Goal: Information Seeking & Learning: Learn about a topic

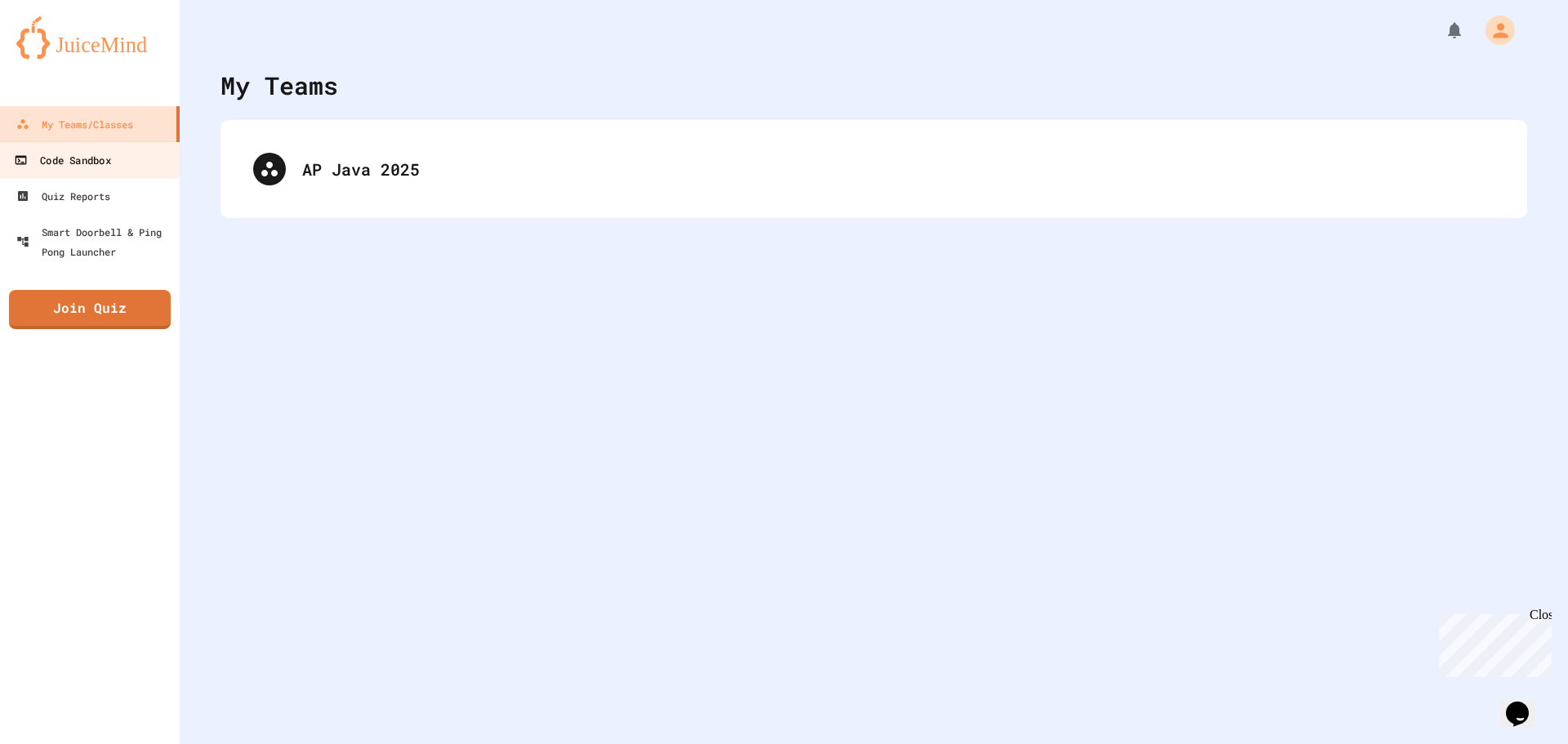
click at [91, 166] on div "Code Sandbox" at bounding box center [62, 161] width 97 height 21
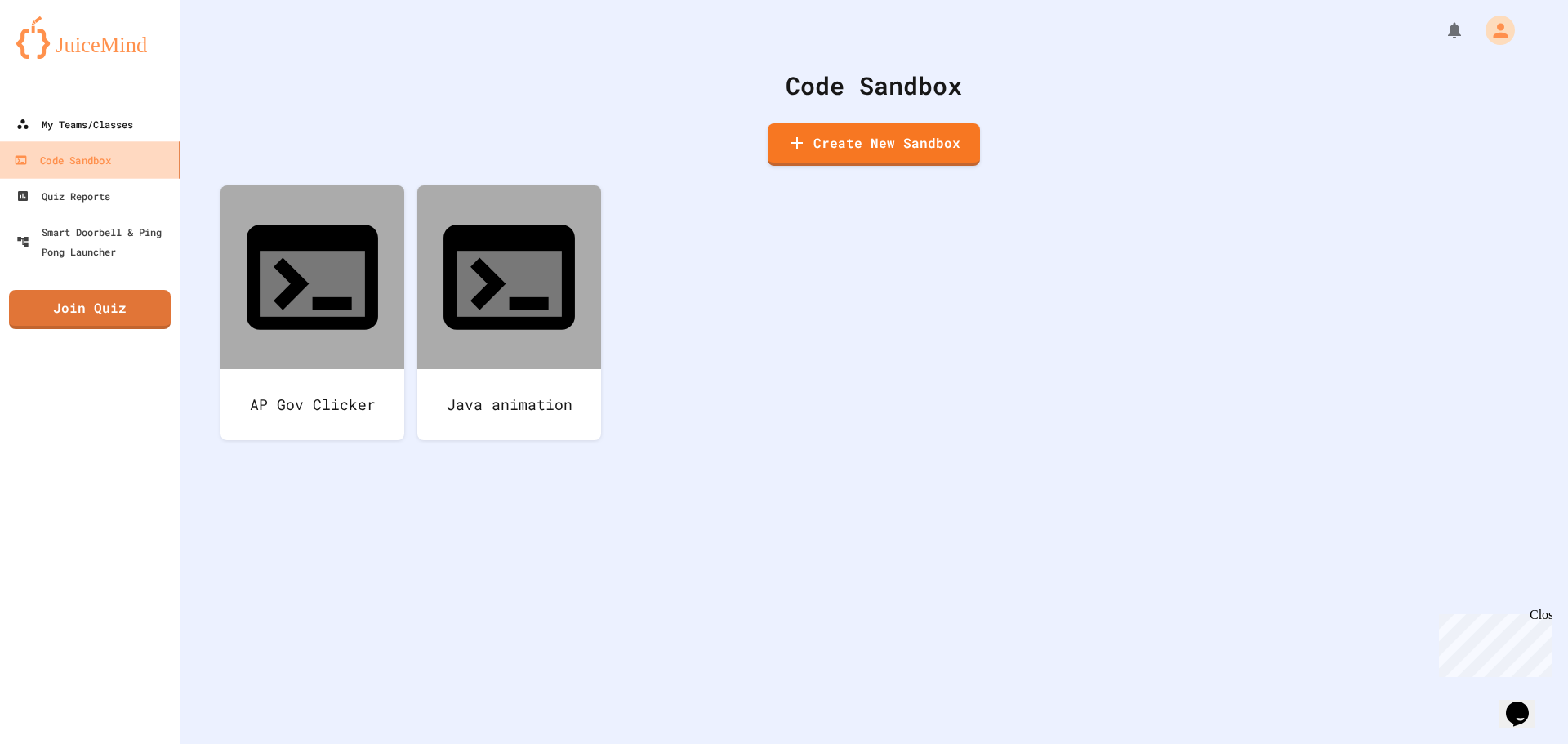
click at [128, 123] on div "My Teams/Classes" at bounding box center [74, 123] width 116 height 20
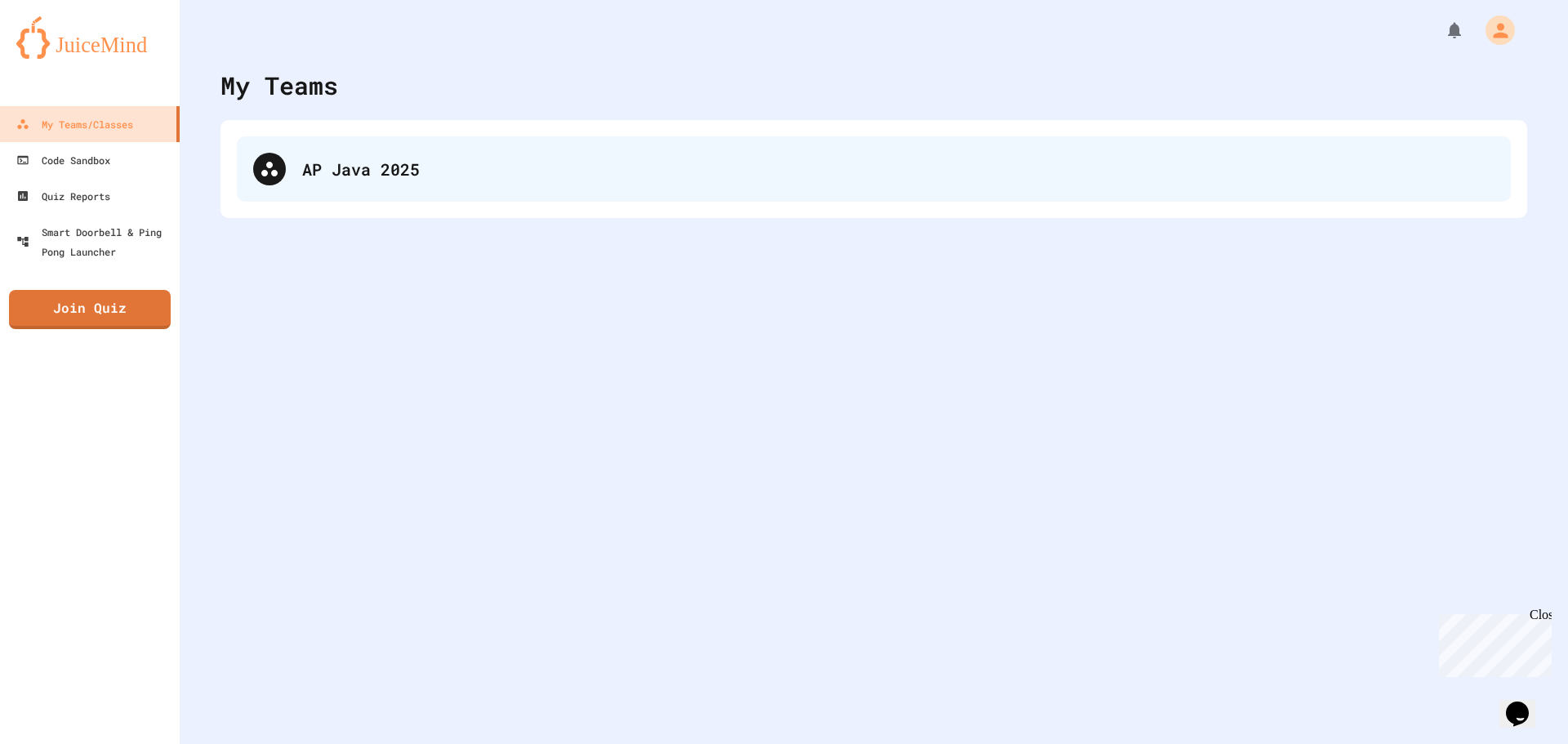
click at [272, 192] on div "AP Java 2025" at bounding box center [873, 169] width 1274 height 66
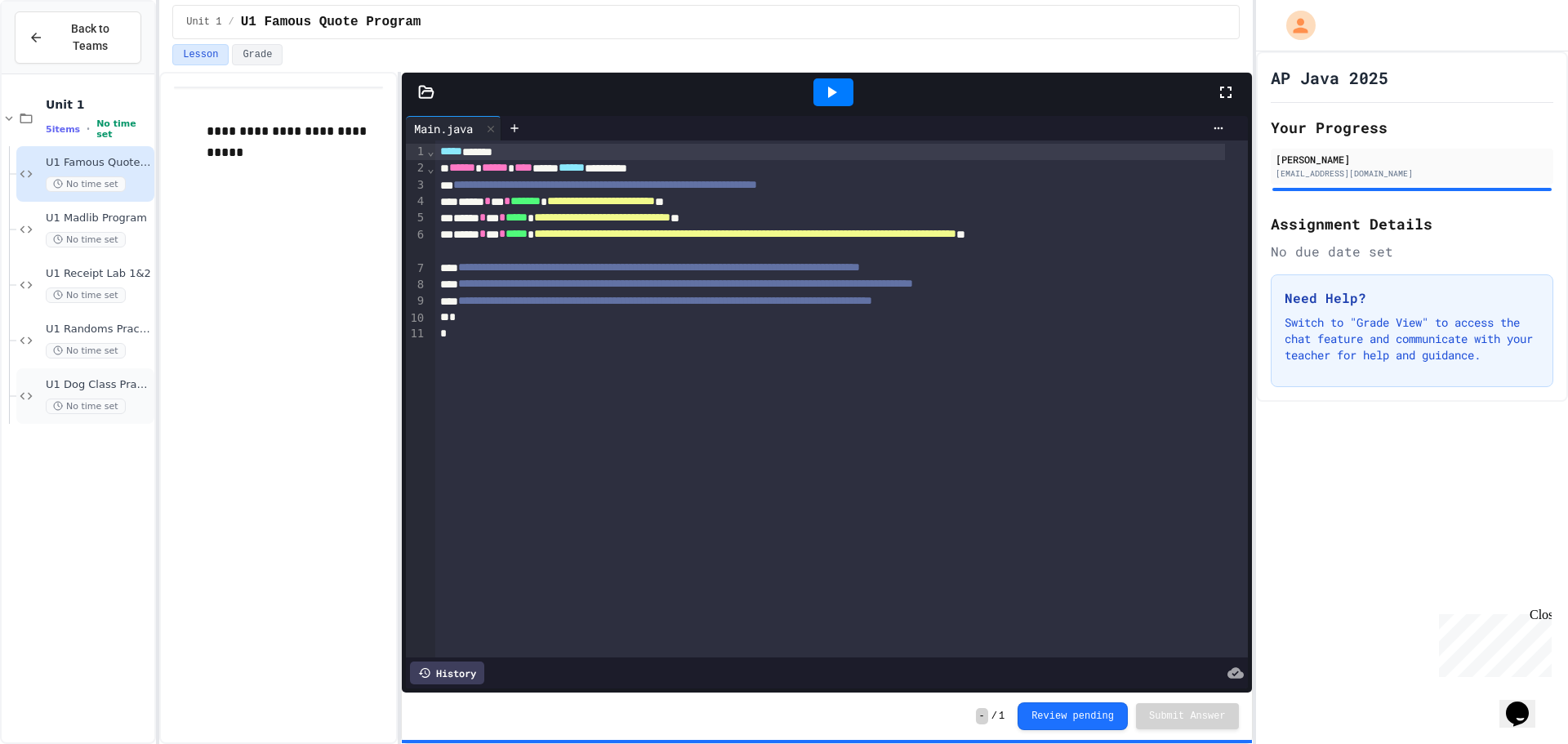
click at [100, 378] on span "U1 Dog Class Practice" at bounding box center [98, 385] width 105 height 14
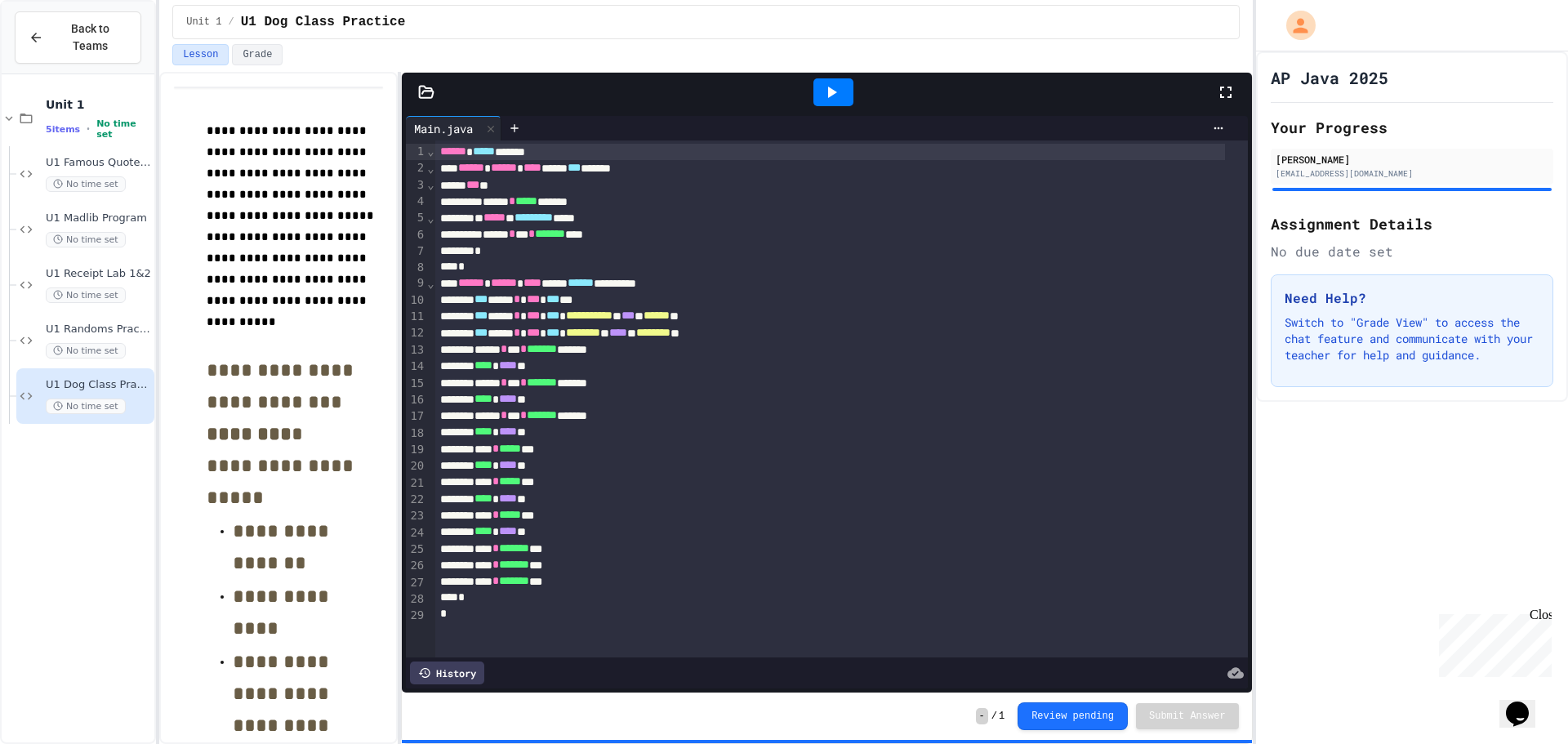
click at [1216, 92] on icon at bounding box center [1225, 92] width 20 height 20
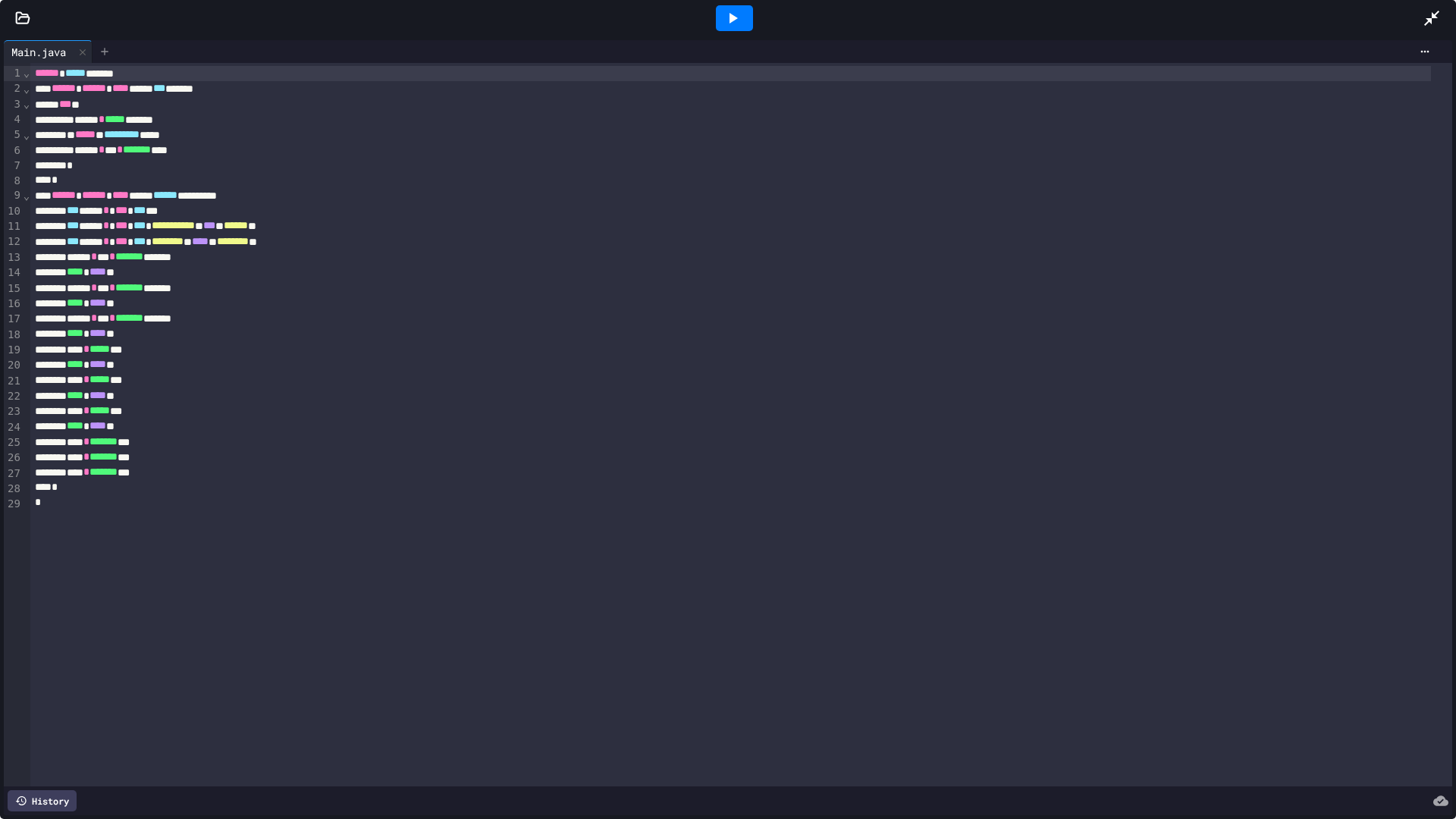
click at [111, 45] on div at bounding box center [104, 51] width 24 height 22
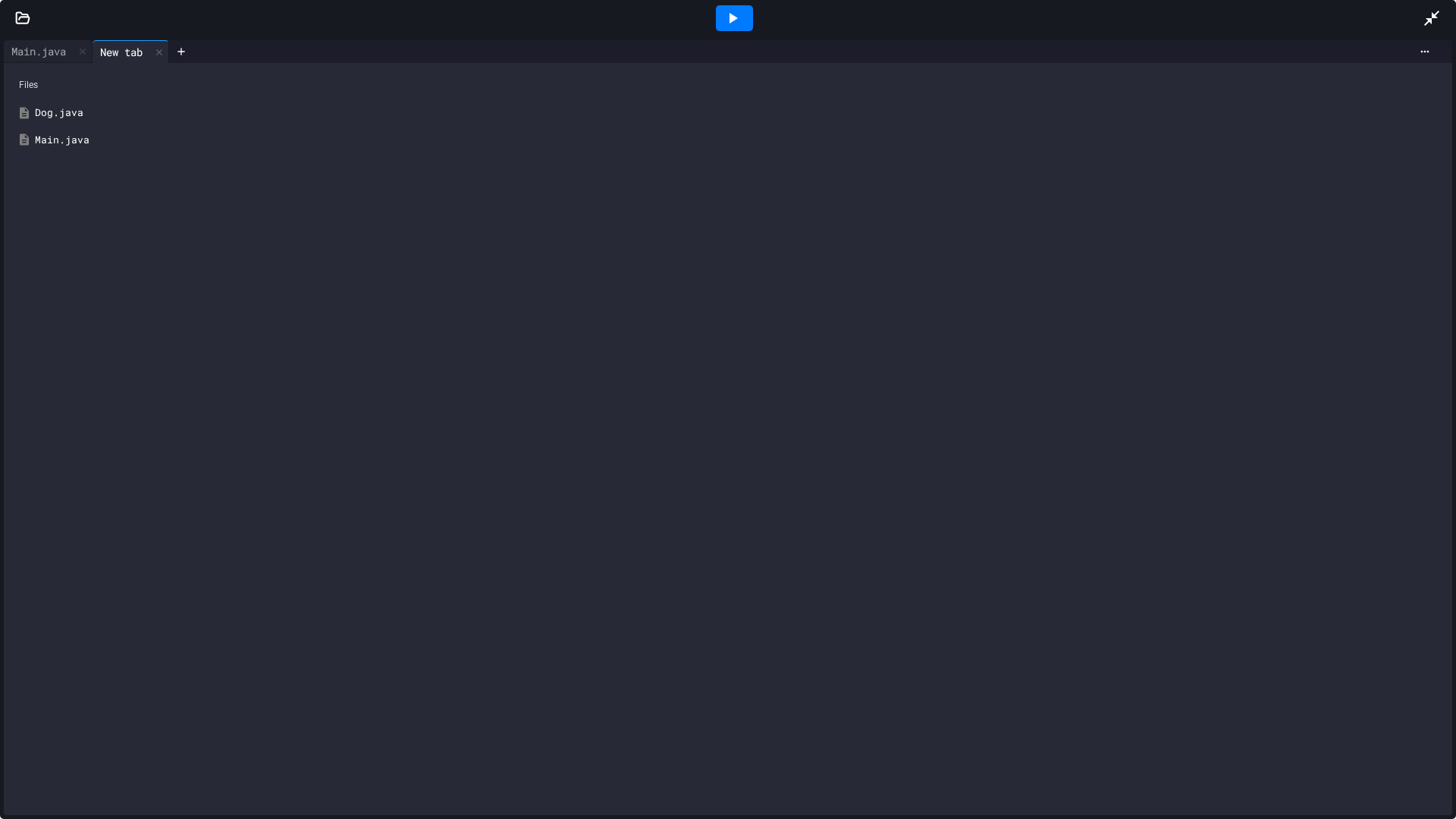
click at [78, 110] on div "Dog.java" at bounding box center [739, 113] width 1408 height 15
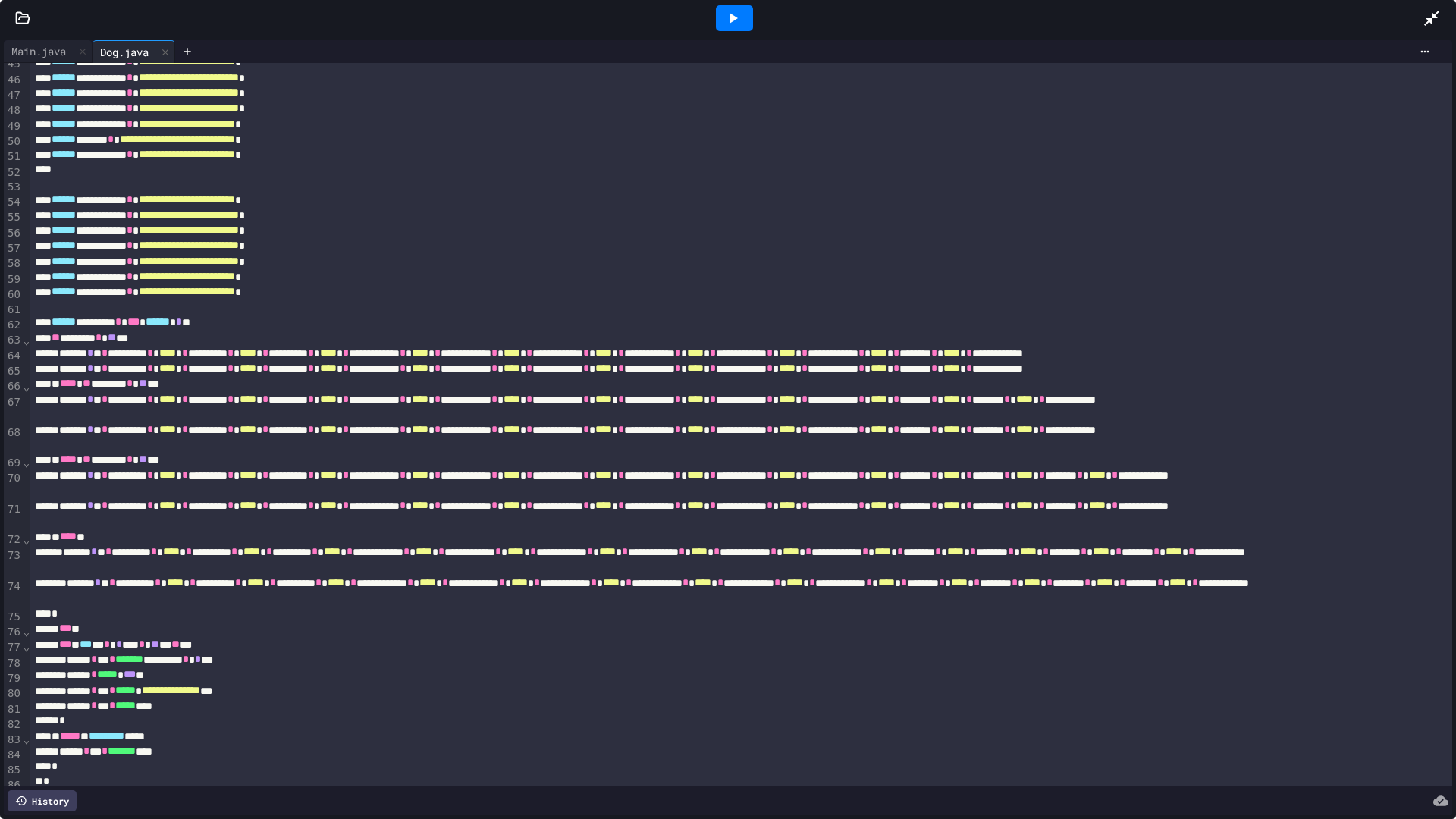
scroll to position [744, 0]
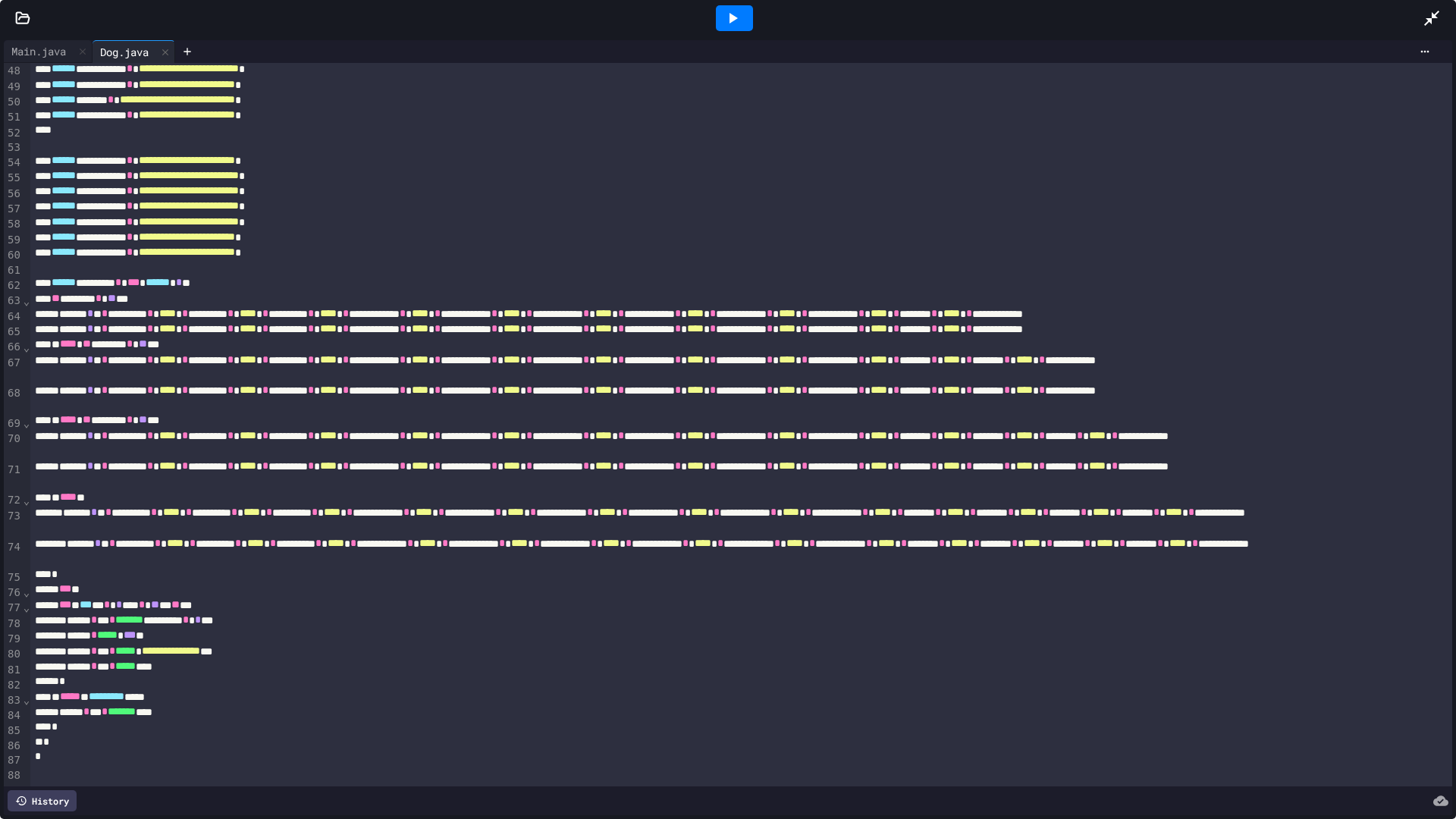
click at [733, 19] on icon at bounding box center [733, 18] width 8 height 10
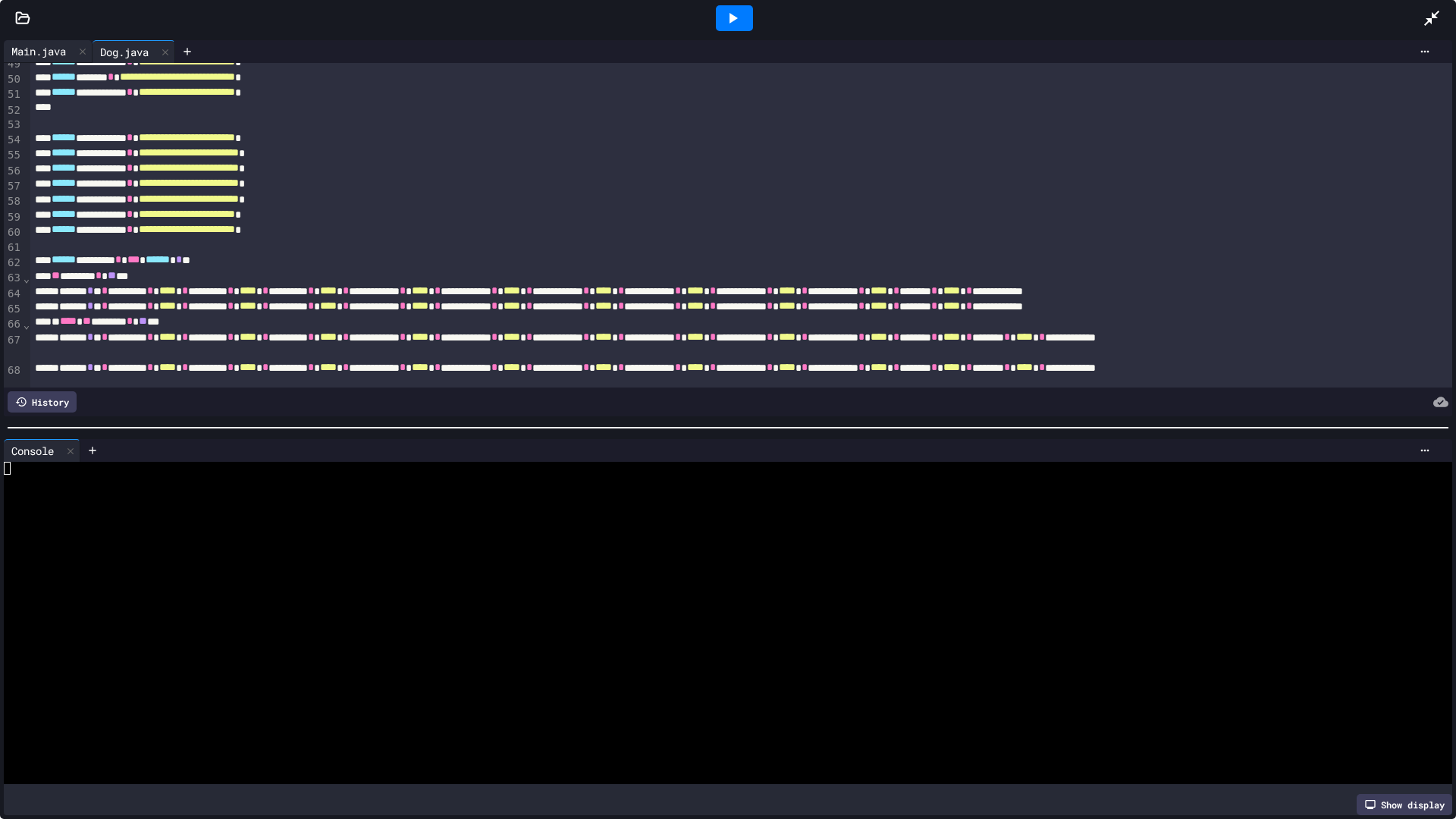
click at [63, 54] on div "Main.java" at bounding box center [38, 51] width 70 height 16
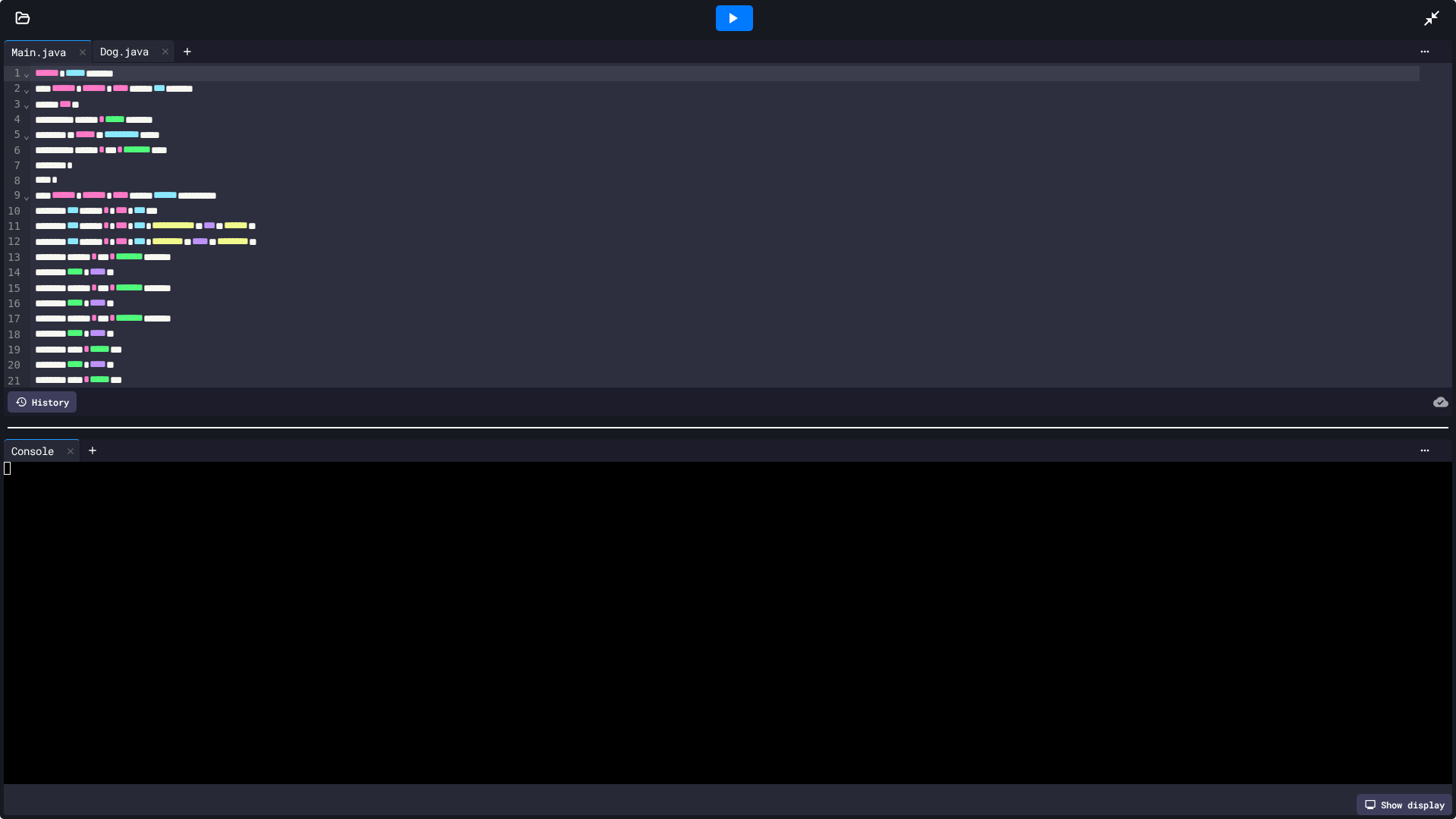
click at [125, 52] on div "Dog.java" at bounding box center [123, 51] width 63 height 16
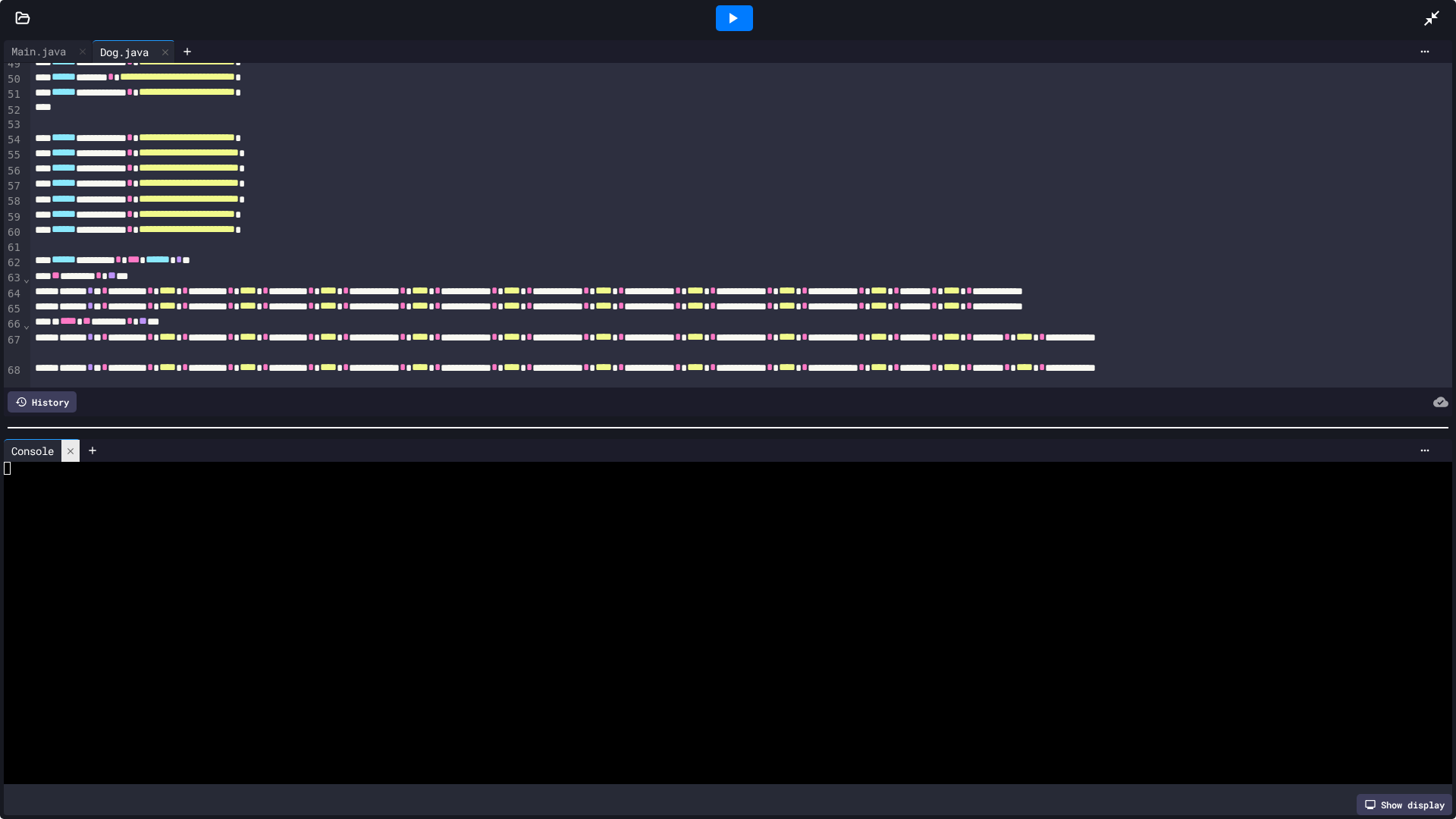
click at [72, 446] on icon at bounding box center [70, 450] width 10 height 10
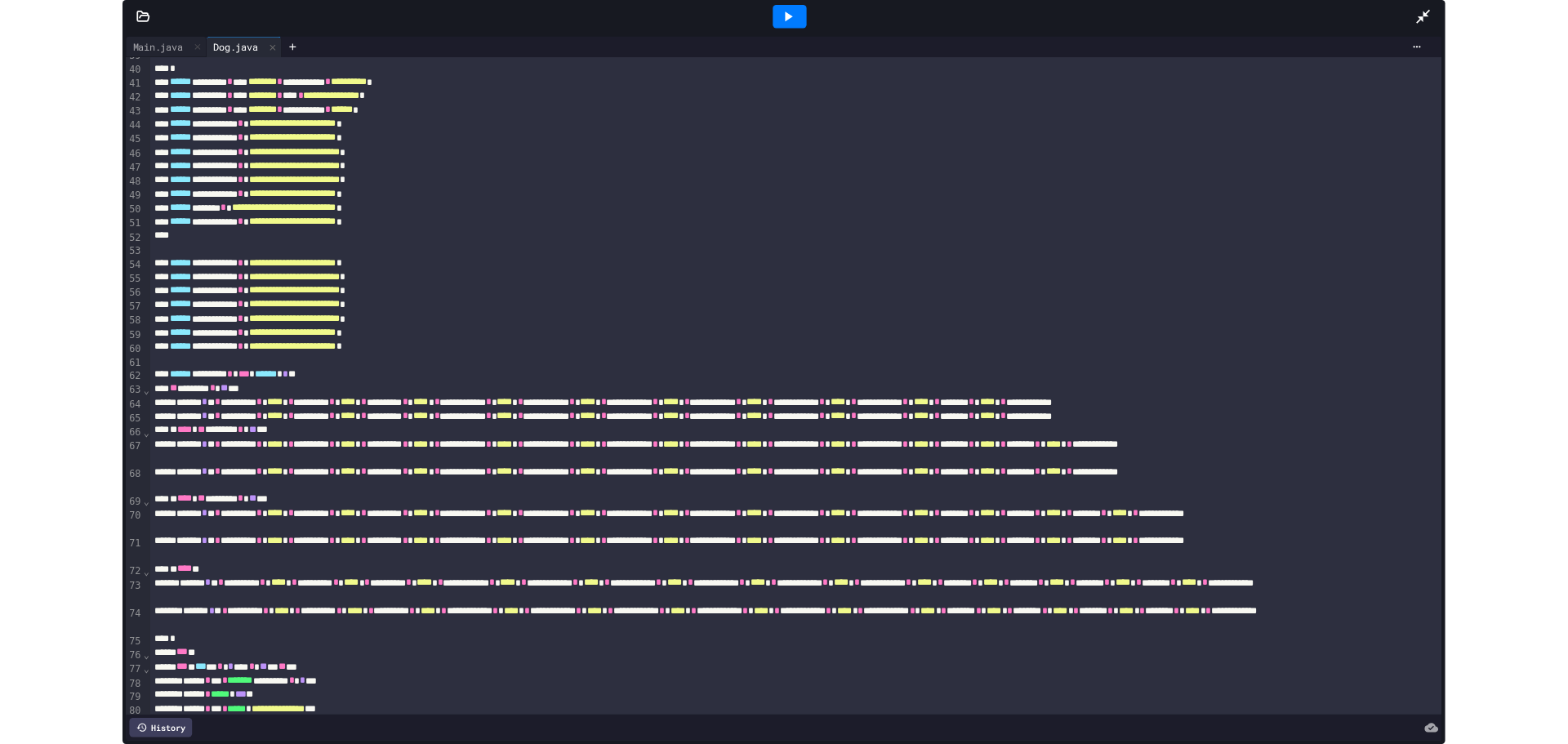
scroll to position [557, 0]
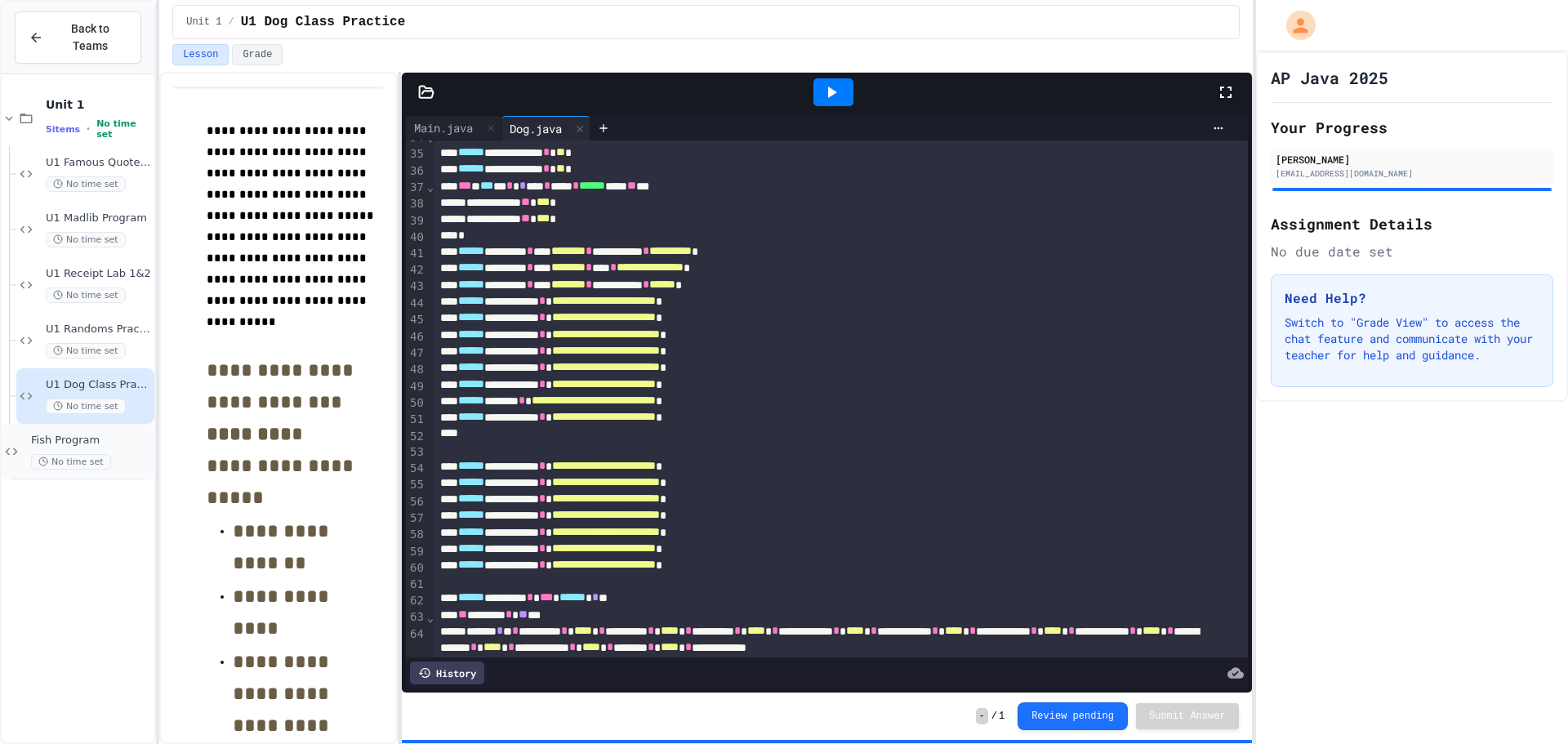
click at [69, 433] on span "Fish Program" at bounding box center [91, 440] width 120 height 14
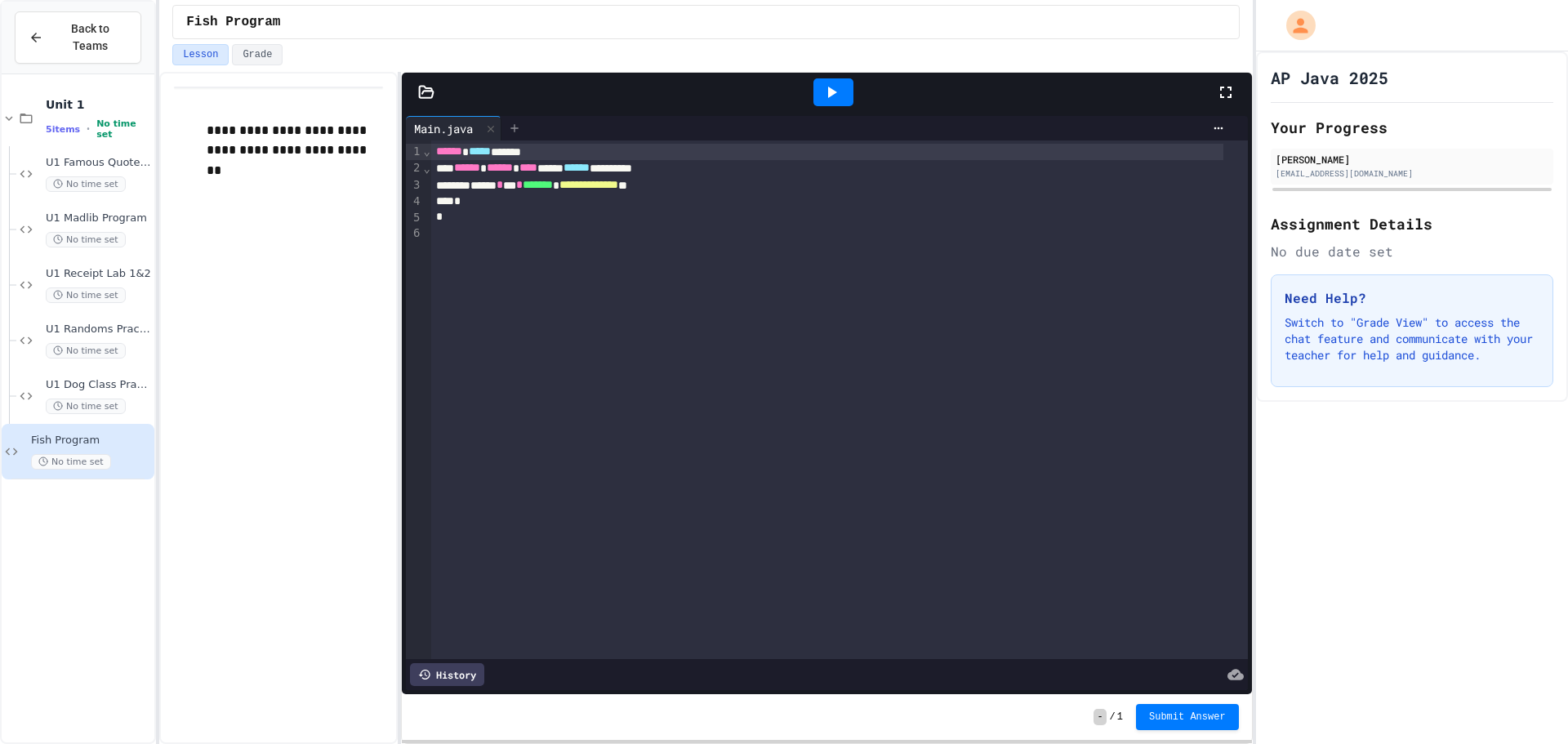
click at [513, 126] on icon at bounding box center [513, 128] width 13 height 13
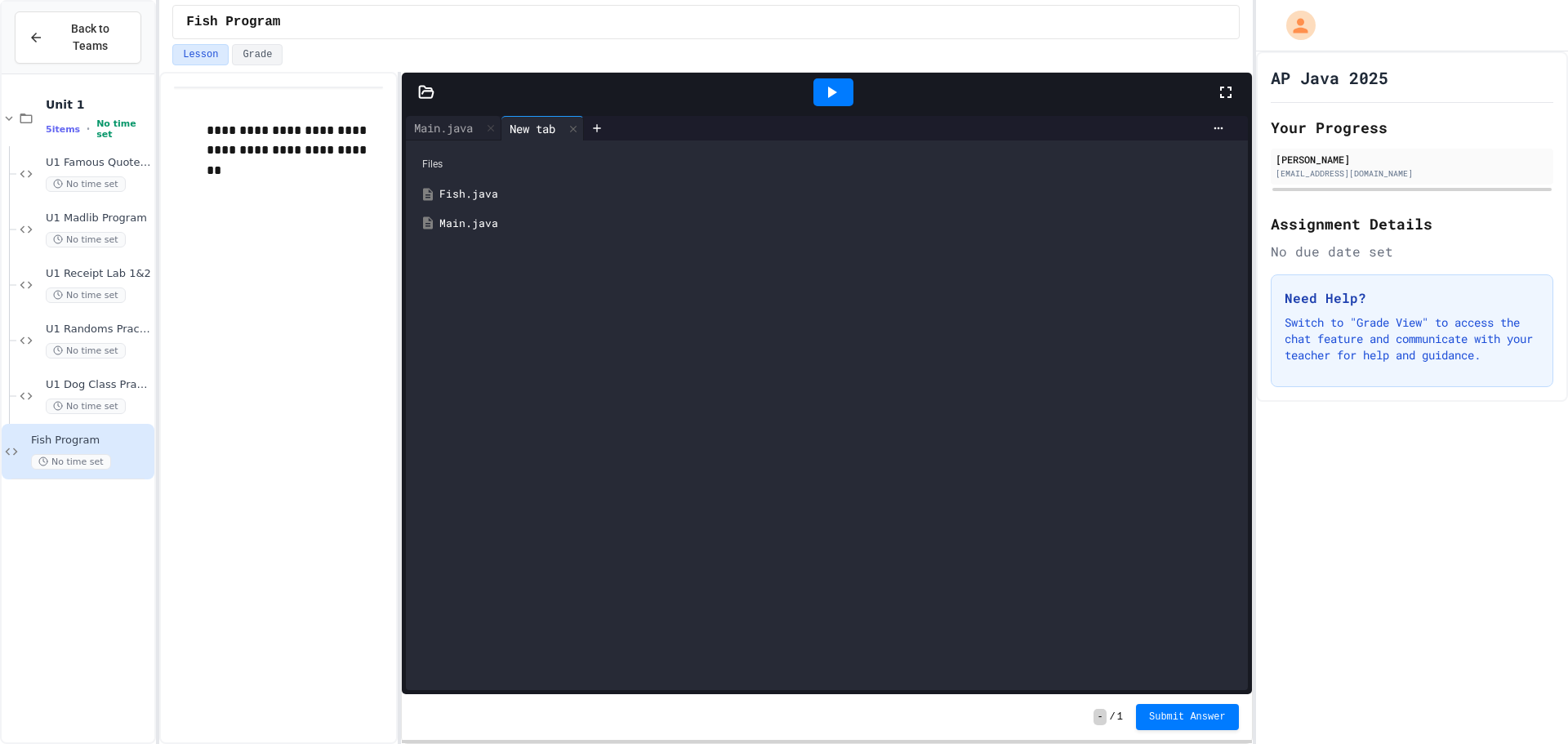
click at [457, 192] on div "Fish.java" at bounding box center [838, 194] width 797 height 16
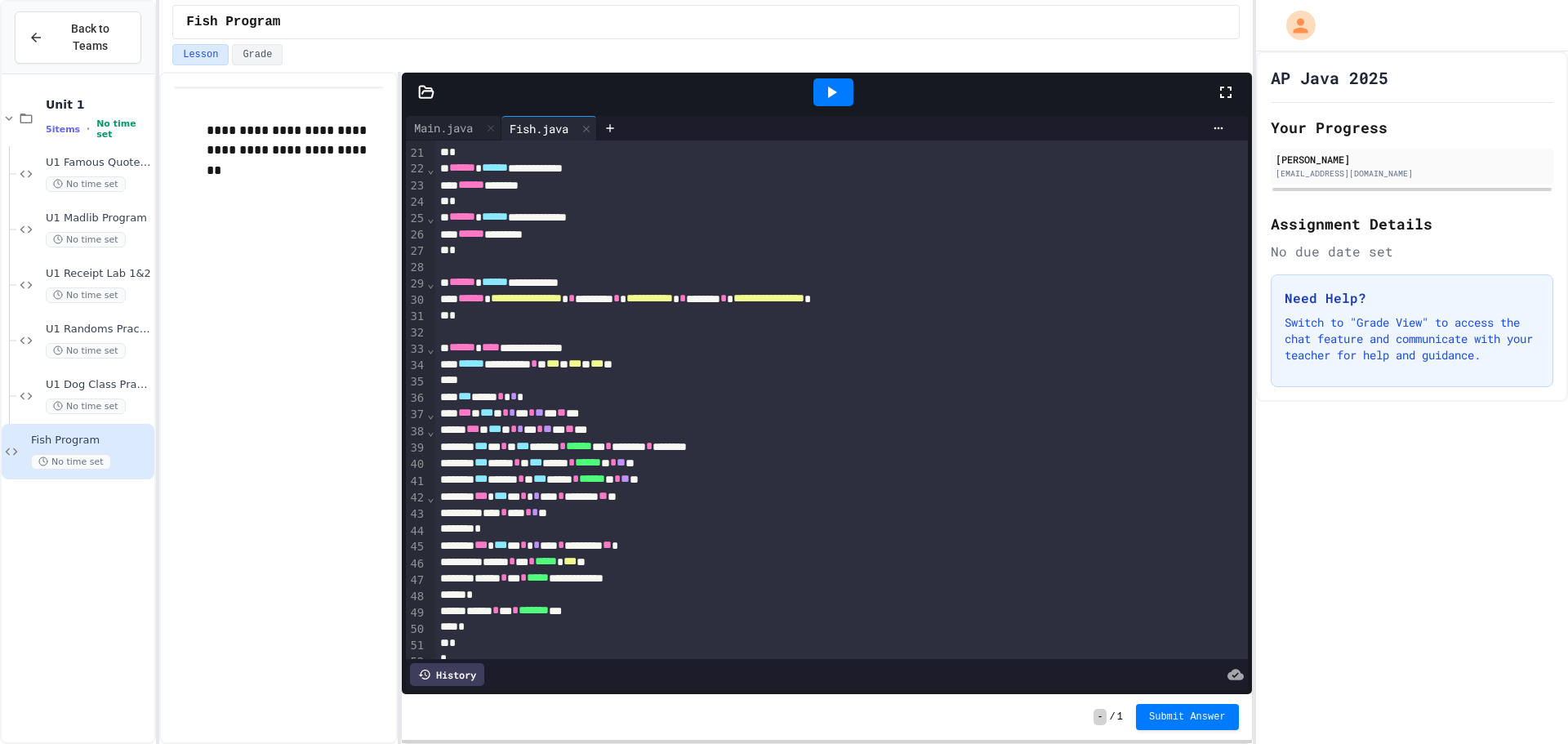
scroll to position [365, 0]
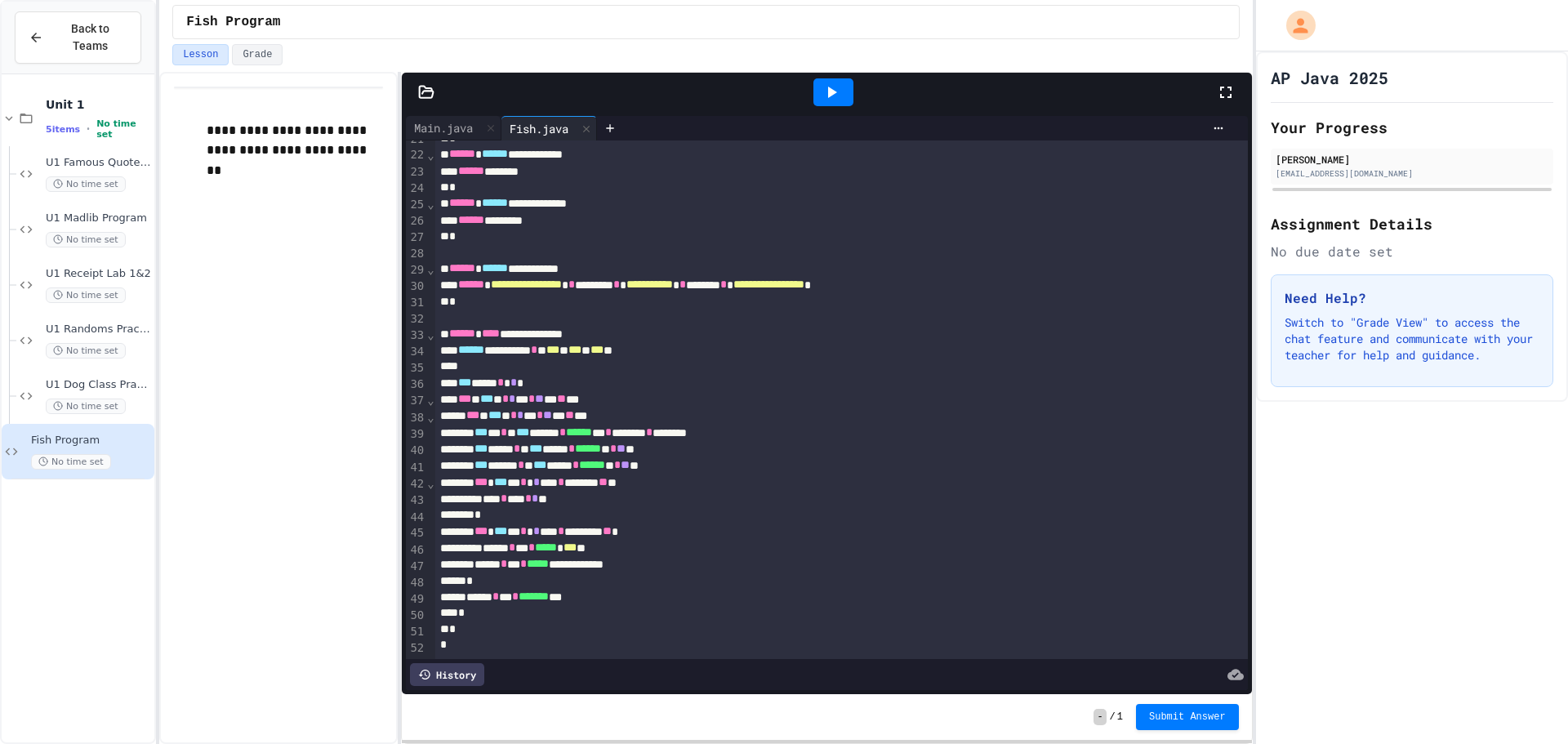
click at [300, 140] on link "**********" at bounding box center [286, 150] width 160 height 53
click at [470, 119] on div "Main.java" at bounding box center [443, 128] width 75 height 17
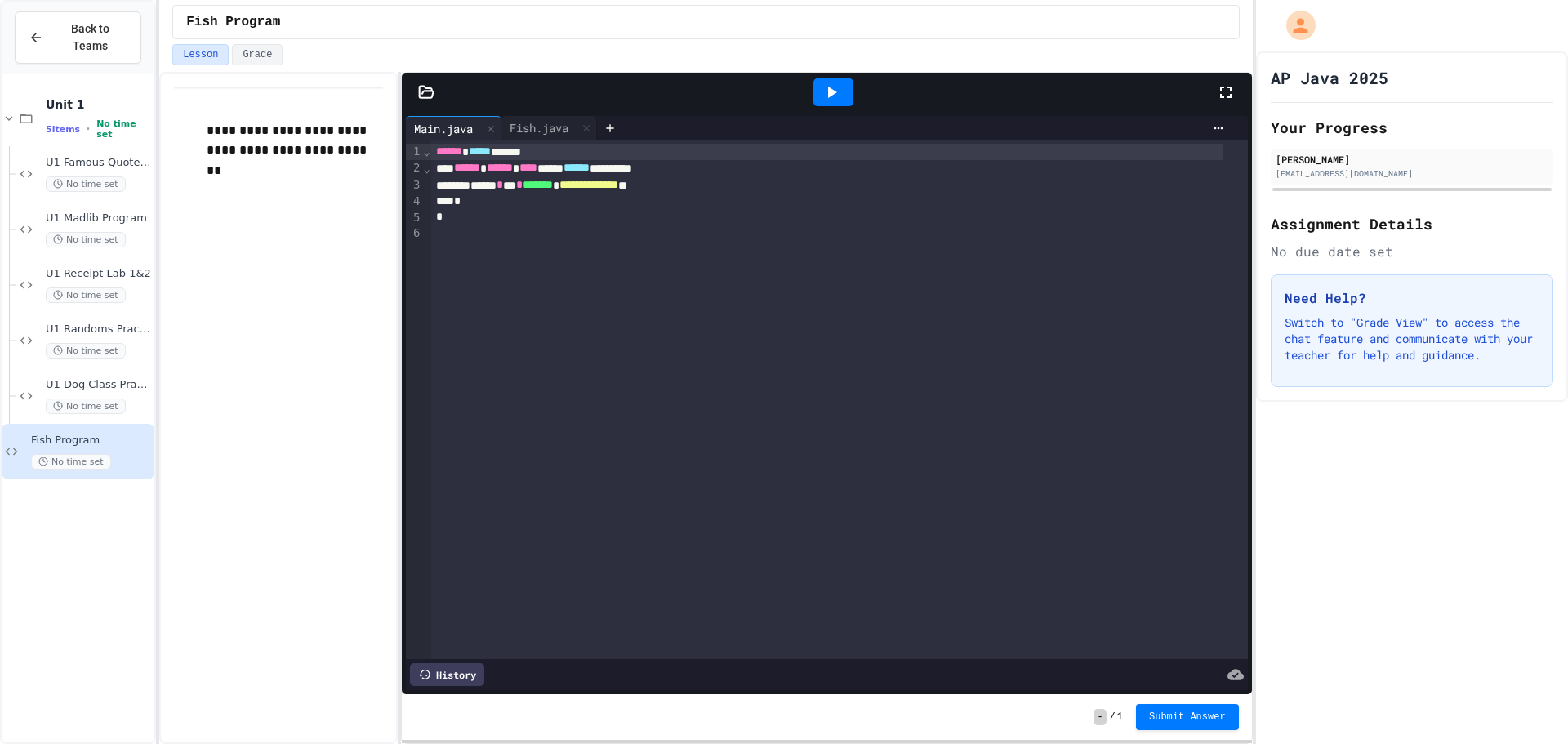
click at [434, 151] on div "****** ***** ******" at bounding box center [828, 152] width 792 height 16
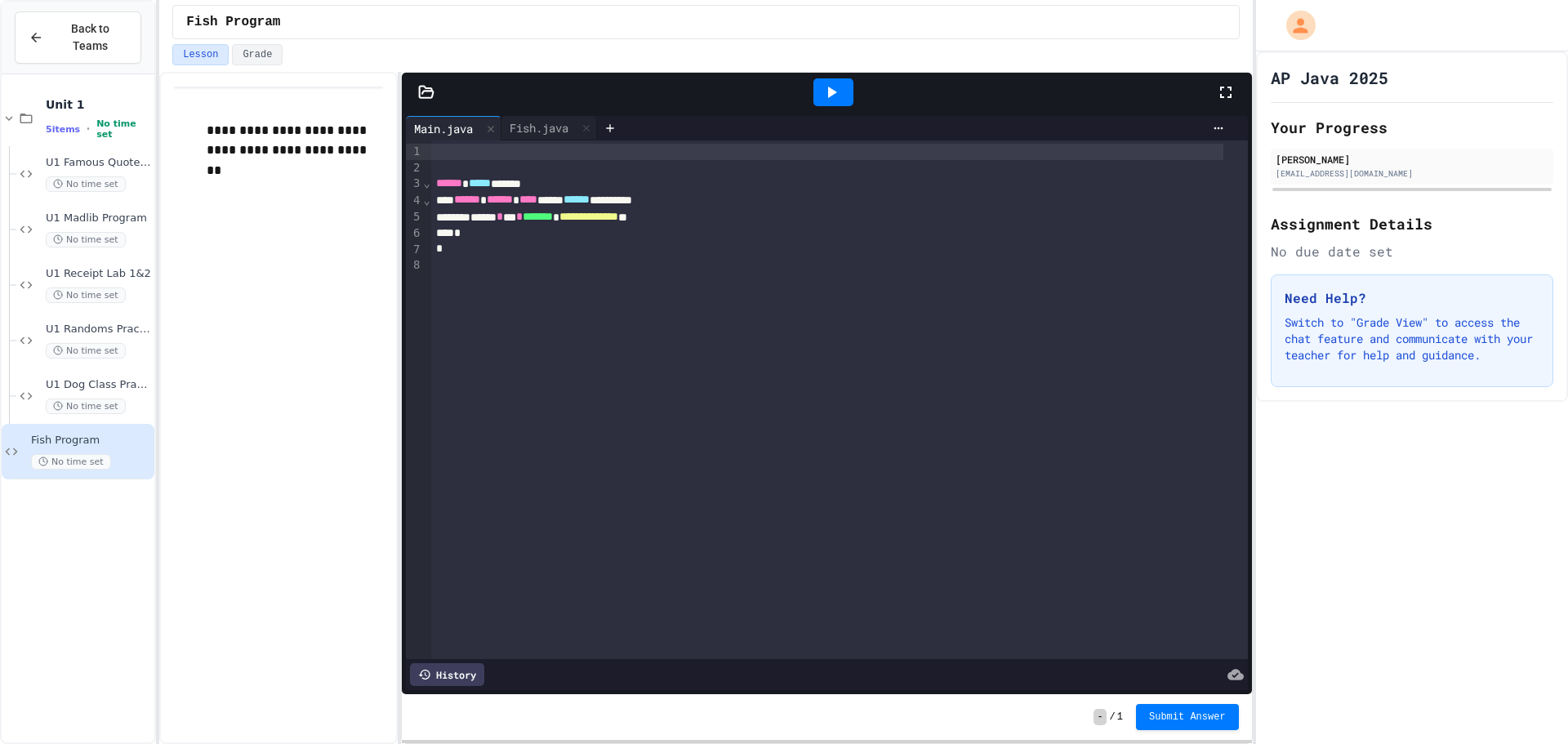
click at [464, 148] on div at bounding box center [828, 152] width 792 height 16
click at [464, 148] on div "**" at bounding box center [828, 152] width 792 height 16
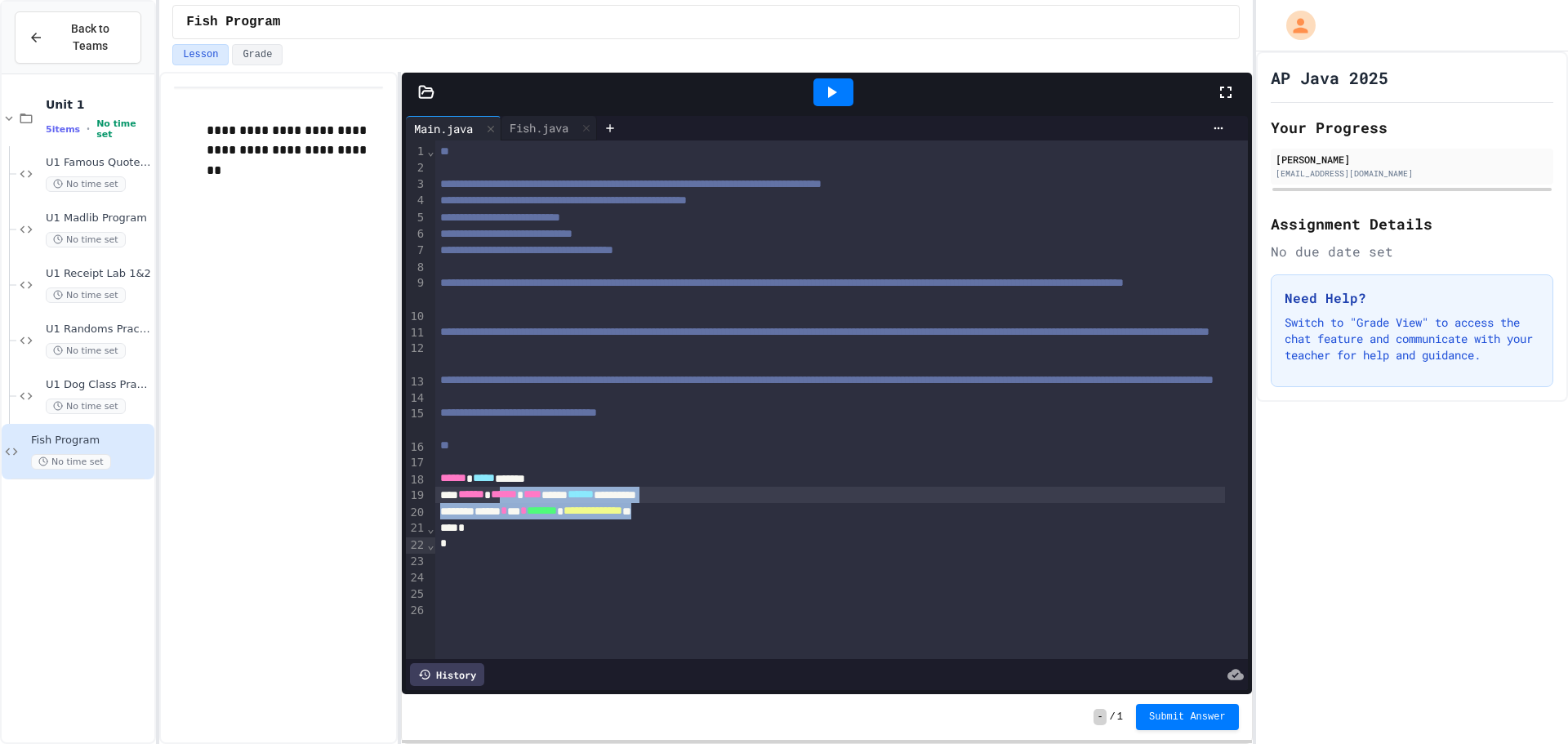
drag, startPoint x: 708, startPoint y: 554, endPoint x: 487, endPoint y: 552, distance: 221.0
click at [507, 548] on div "**********" at bounding box center [841, 400] width 812 height 519
click at [484, 500] on span "******" at bounding box center [471, 494] width 26 height 11
click at [486, 520] on div "**********" at bounding box center [829, 511] width 790 height 16
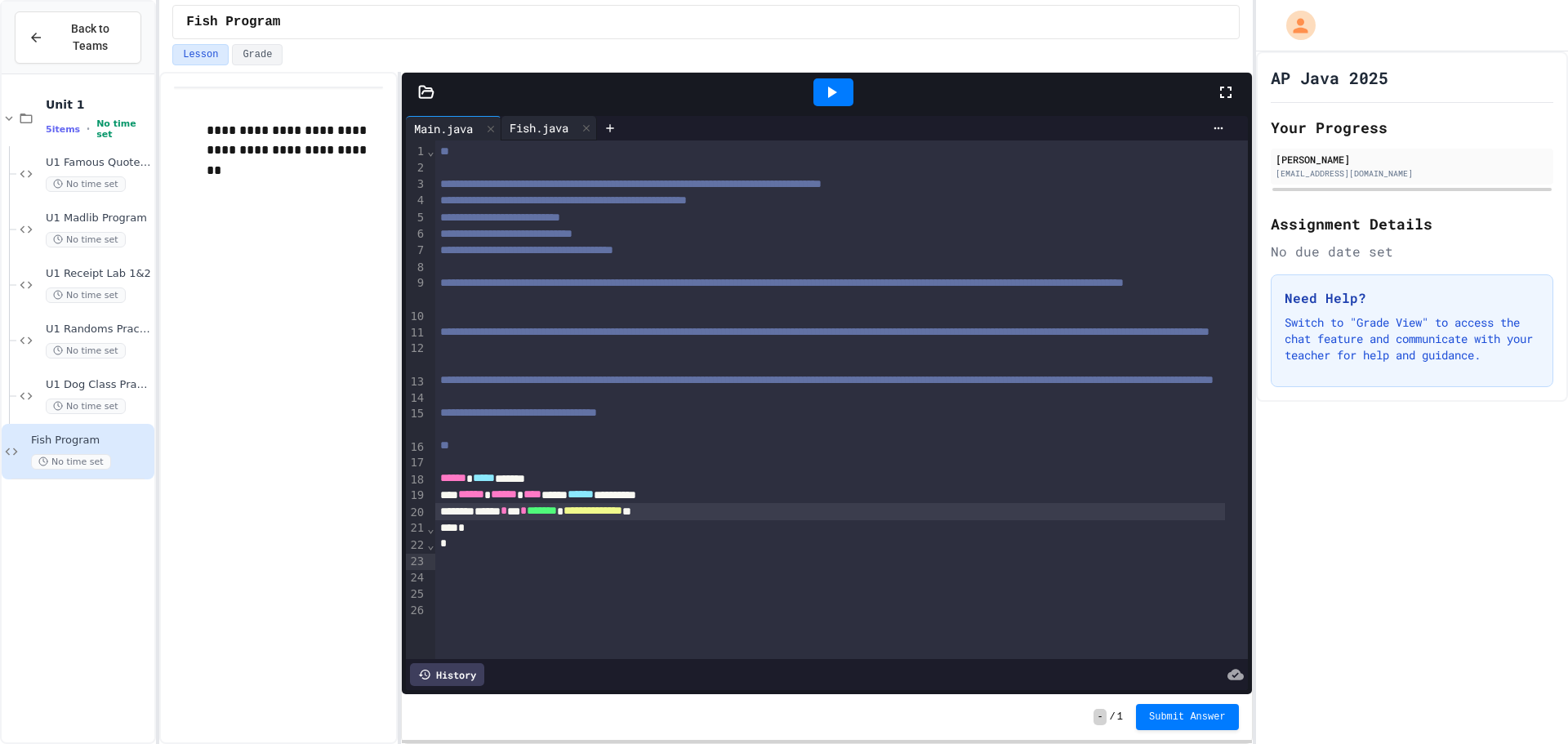
click at [550, 133] on div "Fish.java" at bounding box center [538, 128] width 75 height 17
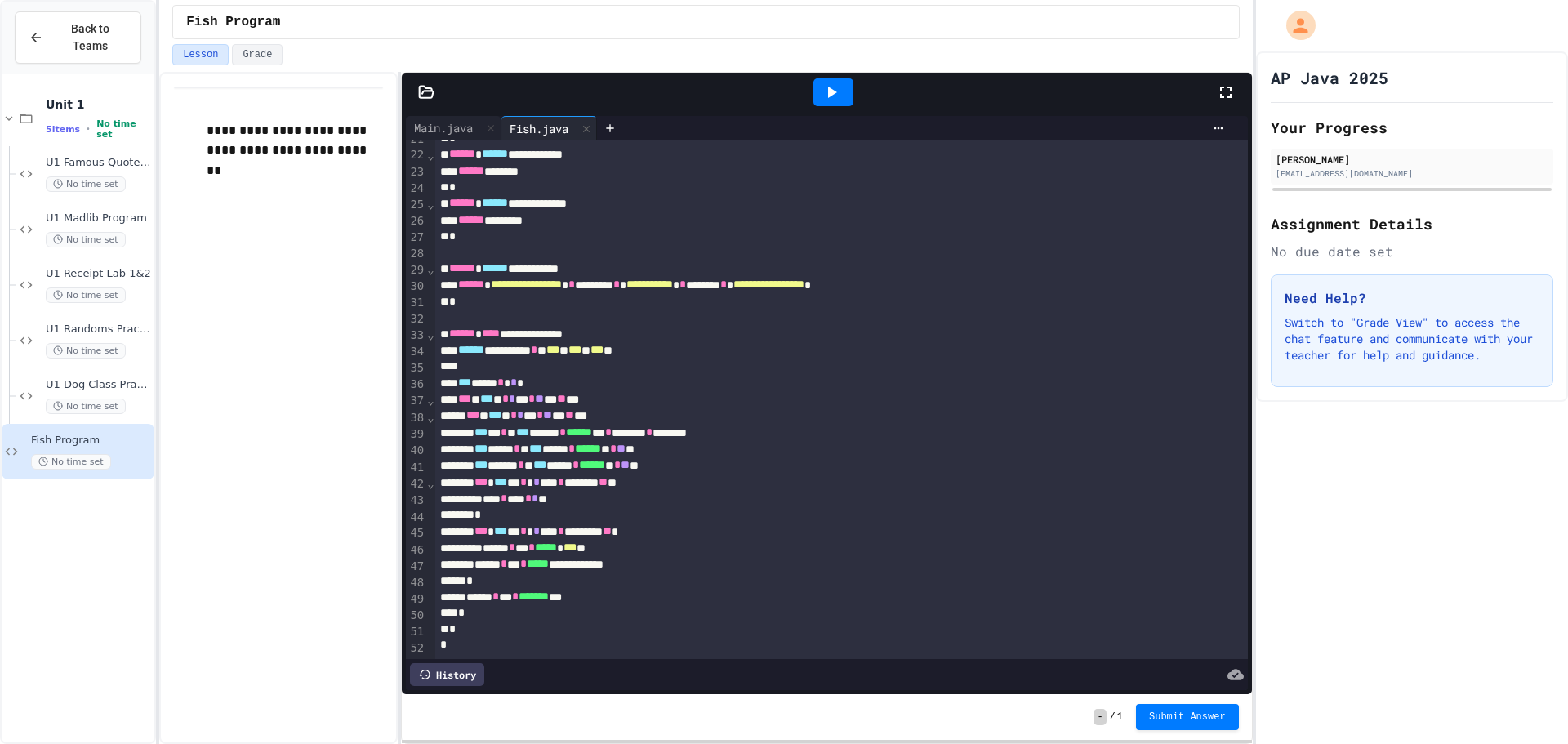
scroll to position [0, 0]
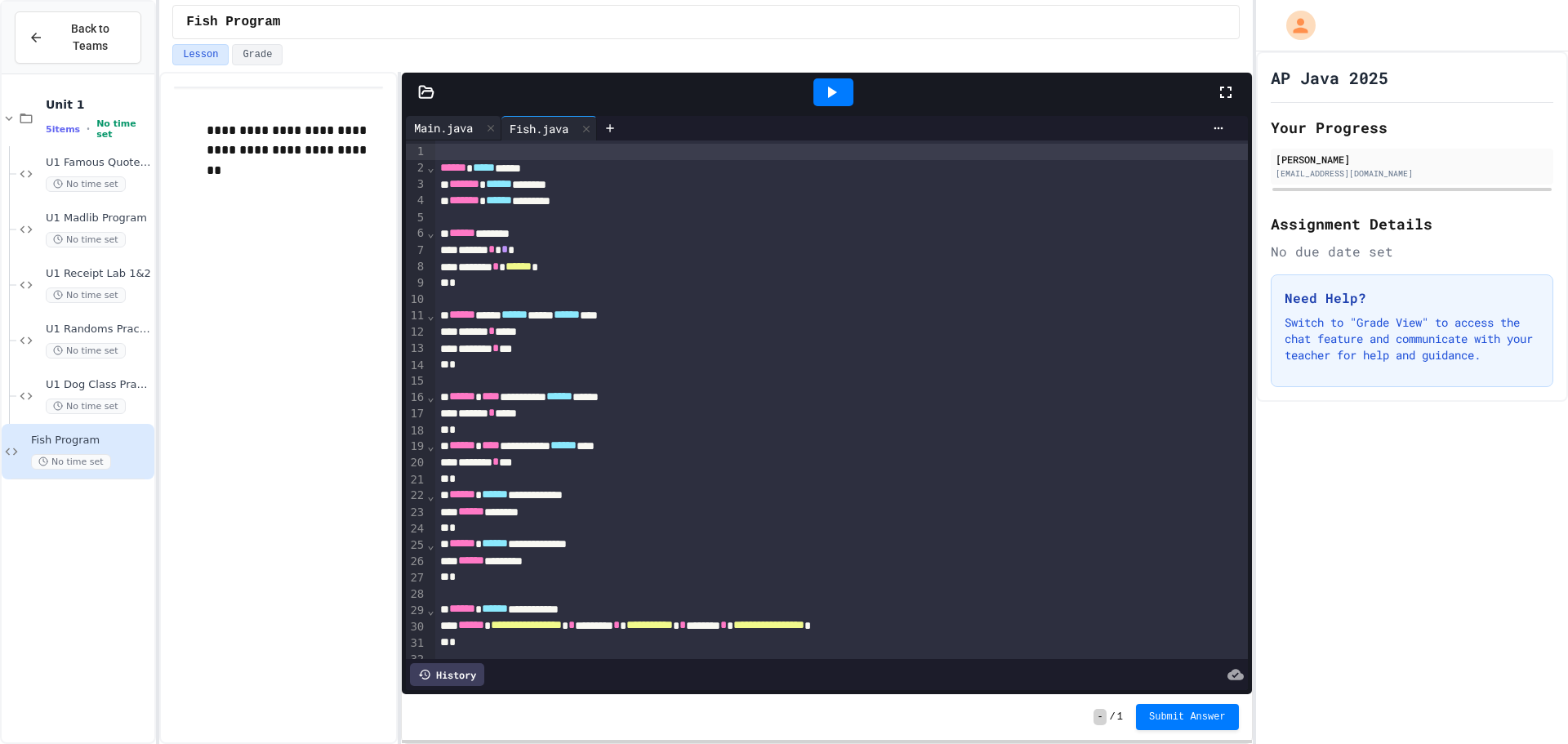
click at [449, 120] on div "Main.java" at bounding box center [443, 128] width 75 height 17
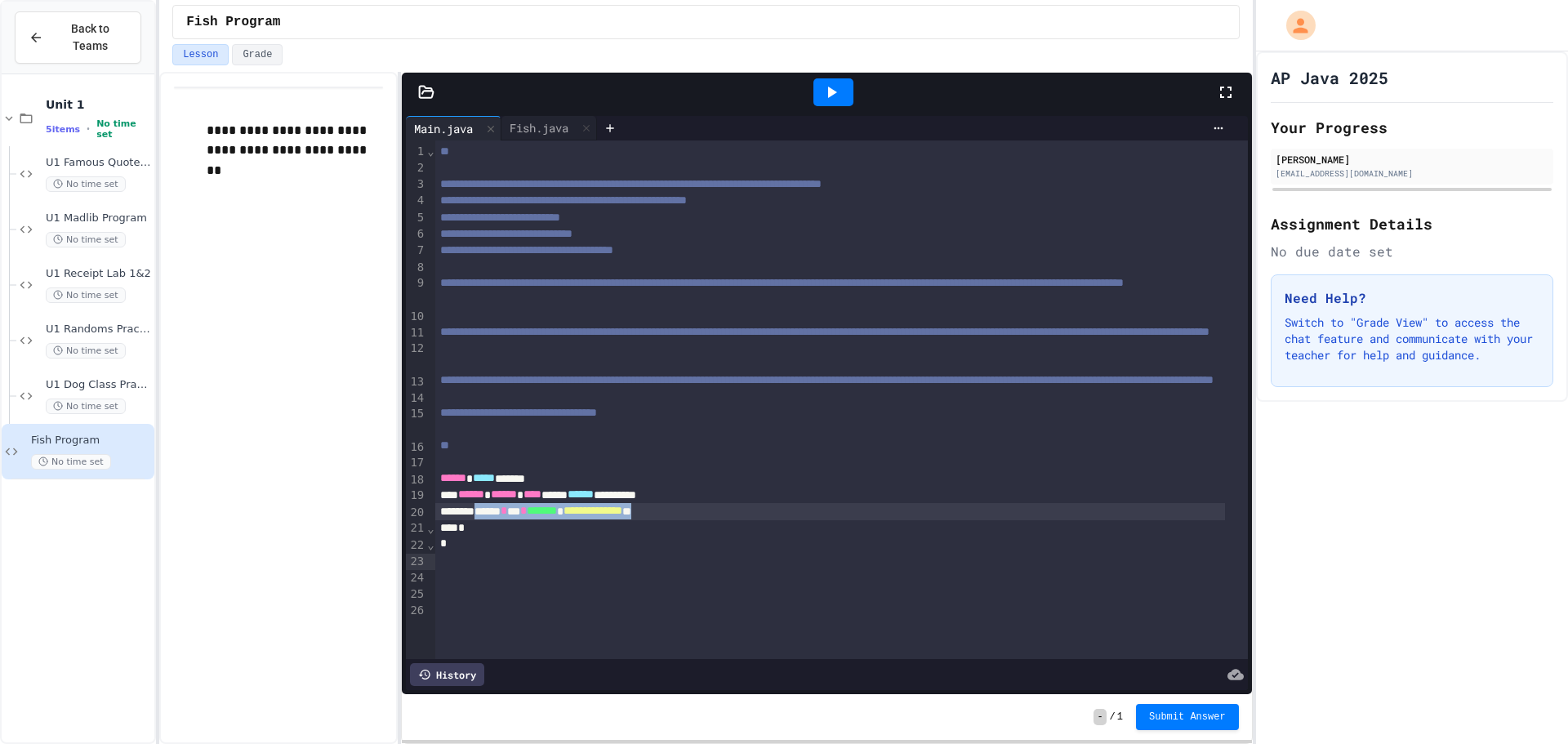
drag, startPoint x: 712, startPoint y: 565, endPoint x: 488, endPoint y: 563, distance: 224.0
click at [488, 520] on div "**********" at bounding box center [829, 511] width 790 height 16
click at [526, 138] on div "Fish.java" at bounding box center [549, 128] width 96 height 24
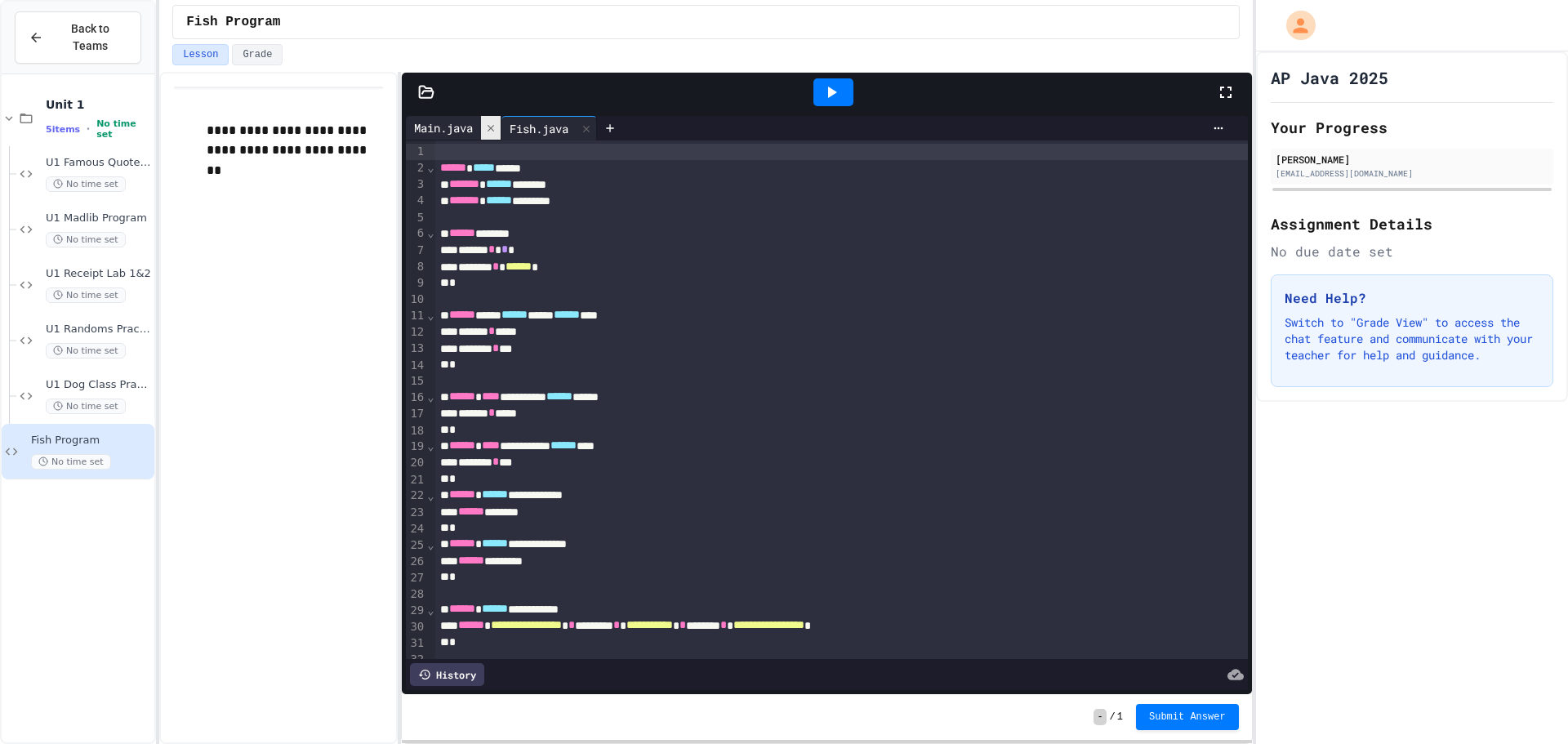
click at [487, 135] on div at bounding box center [490, 127] width 20 height 23
click at [517, 129] on icon at bounding box center [513, 128] width 13 height 13
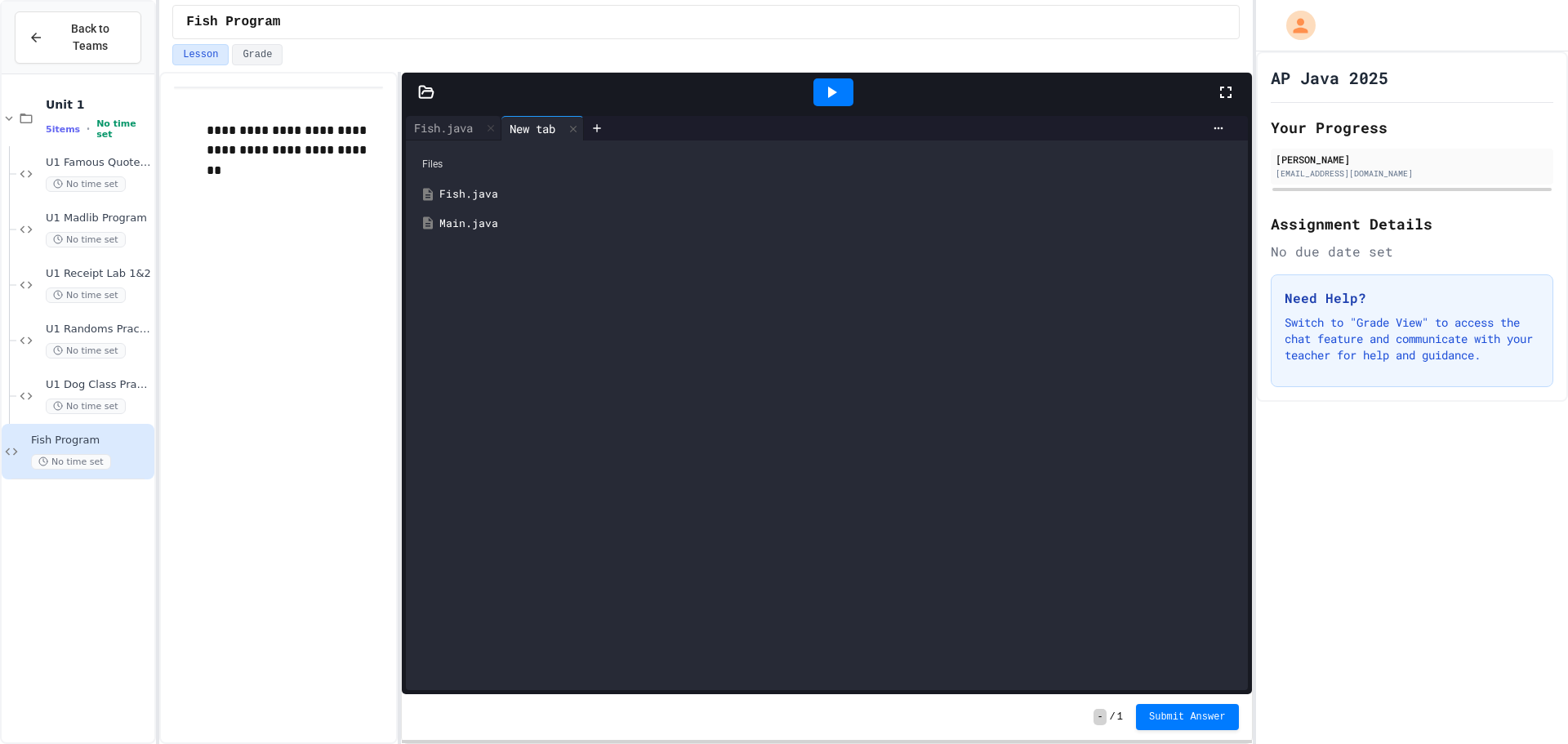
click at [462, 217] on div "Main.java" at bounding box center [838, 224] width 797 height 16
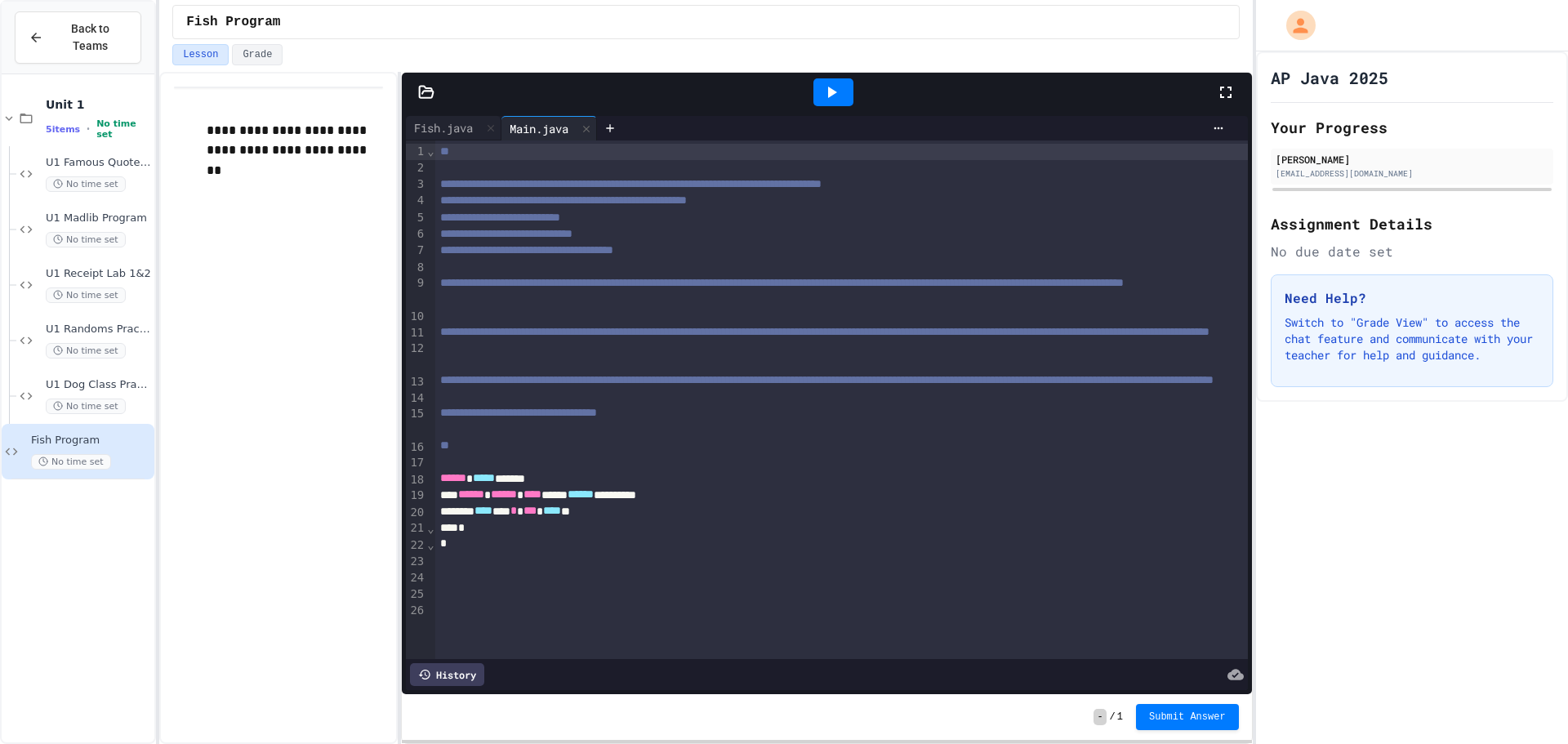
click at [609, 520] on div "**** ** * *** **** **" at bounding box center [829, 511] width 790 height 16
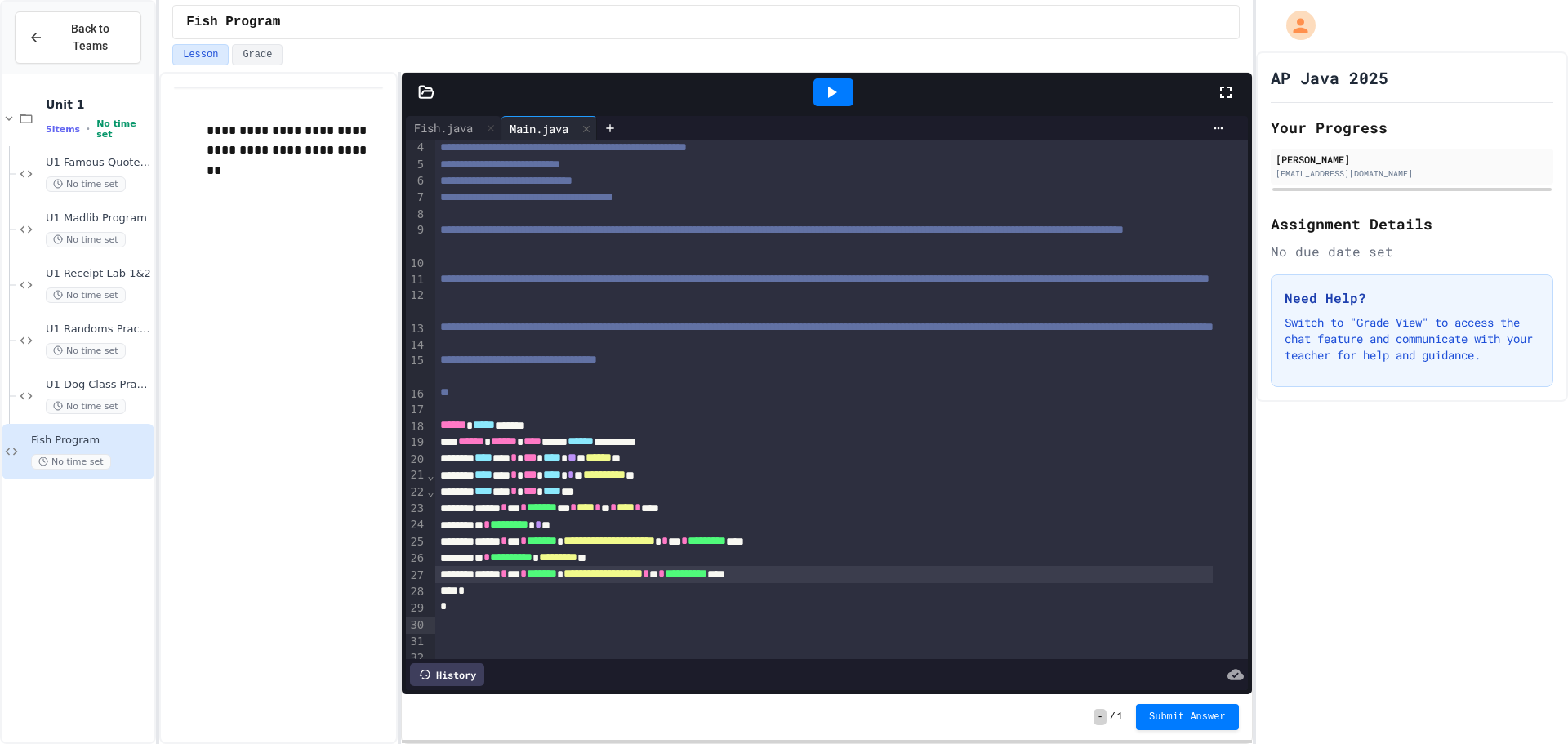
scroll to position [71, 0]
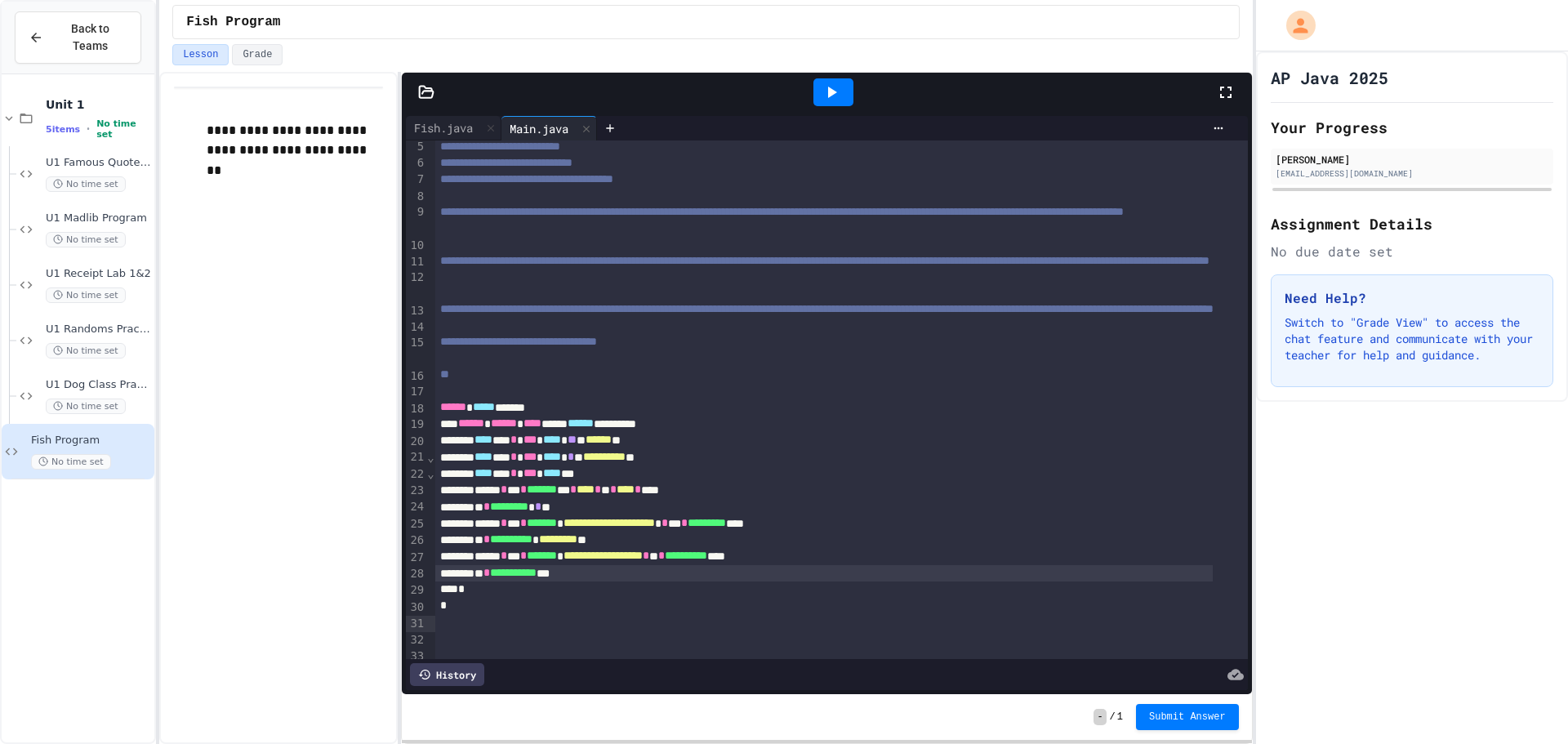
click at [537, 578] on span "**********" at bounding box center [513, 572] width 47 height 11
click at [818, 98] on div at bounding box center [833, 92] width 40 height 28
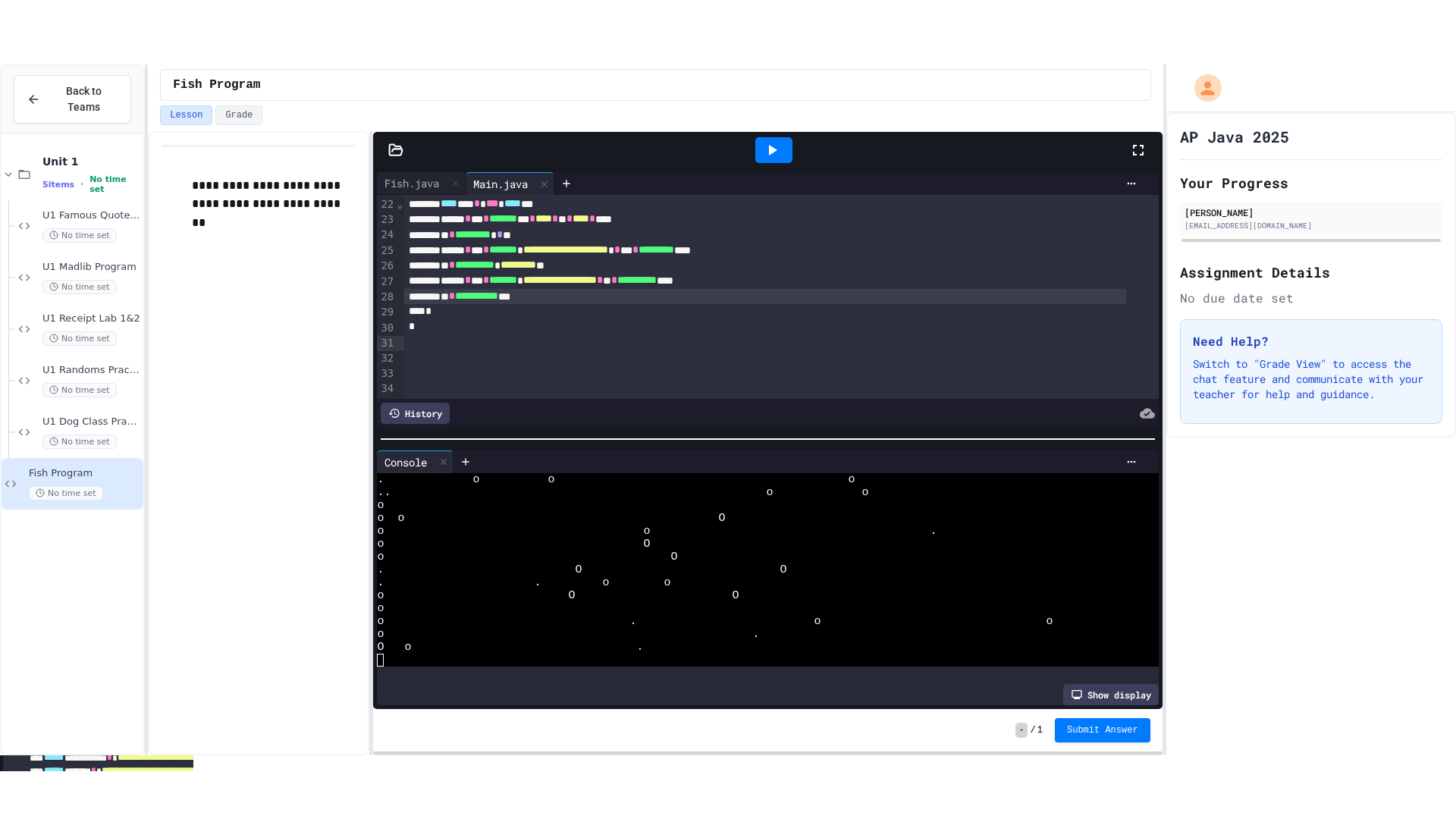
scroll to position [0, 0]
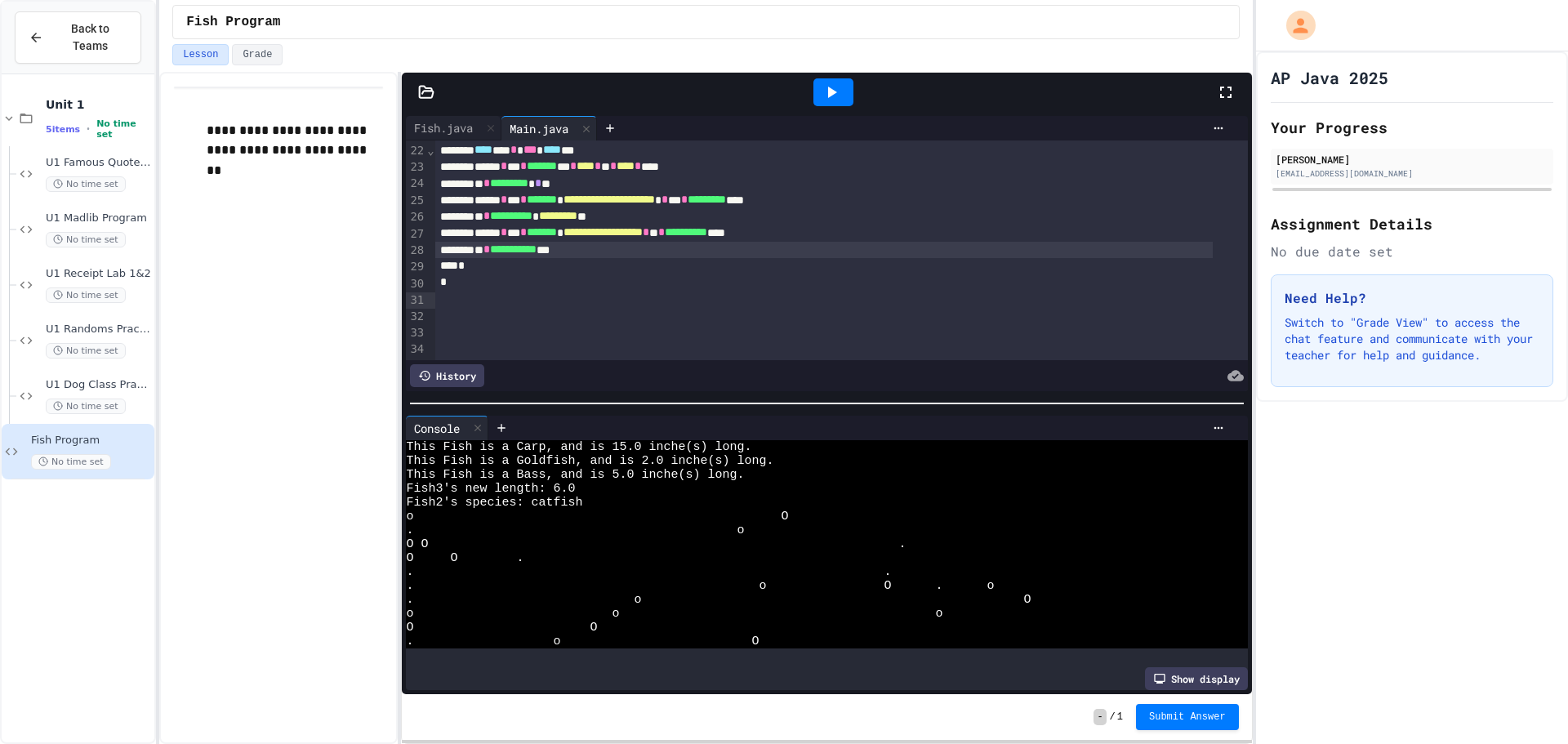
click at [1219, 91] on icon at bounding box center [1225, 92] width 20 height 20
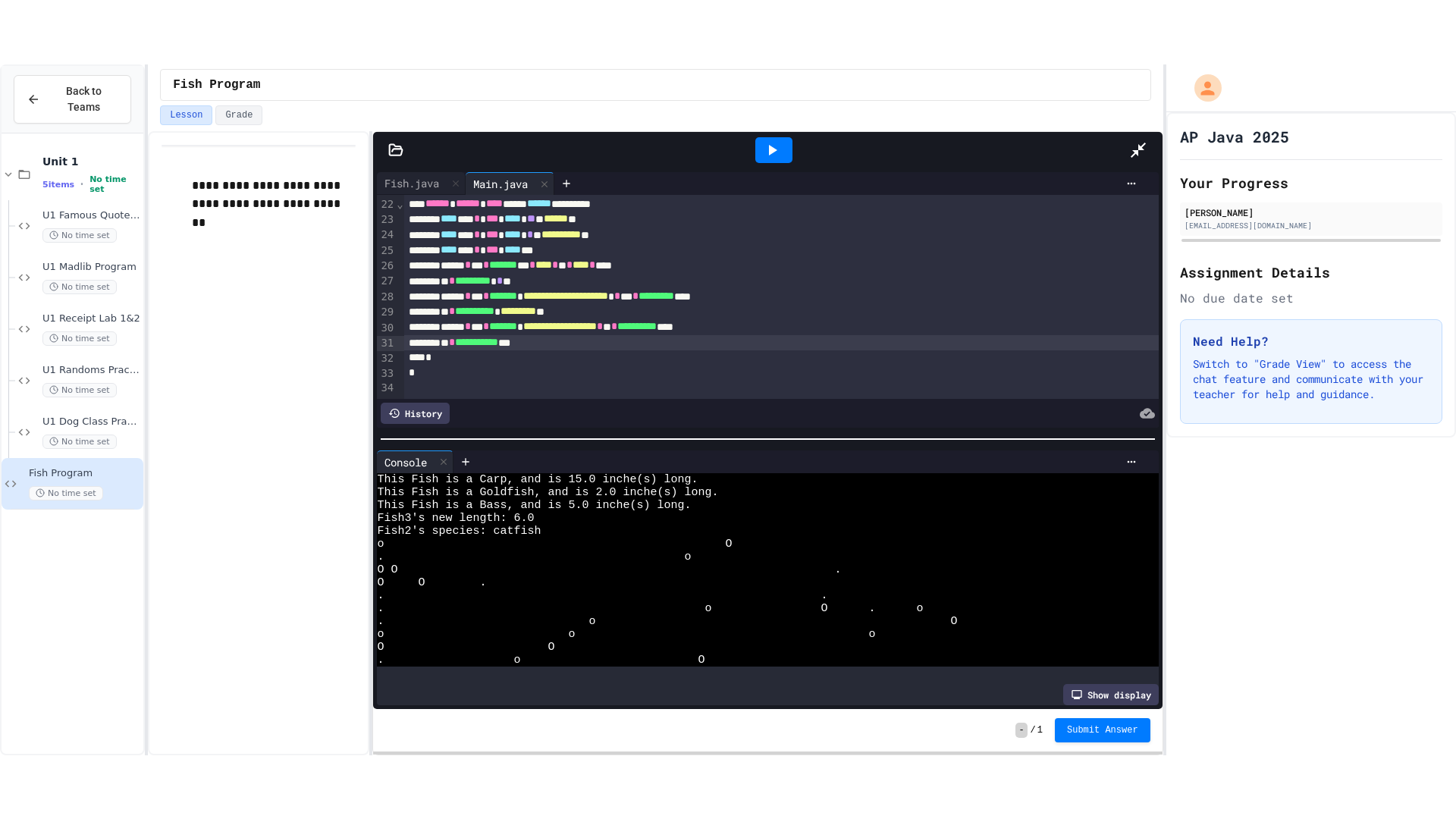
scroll to position [216, 0]
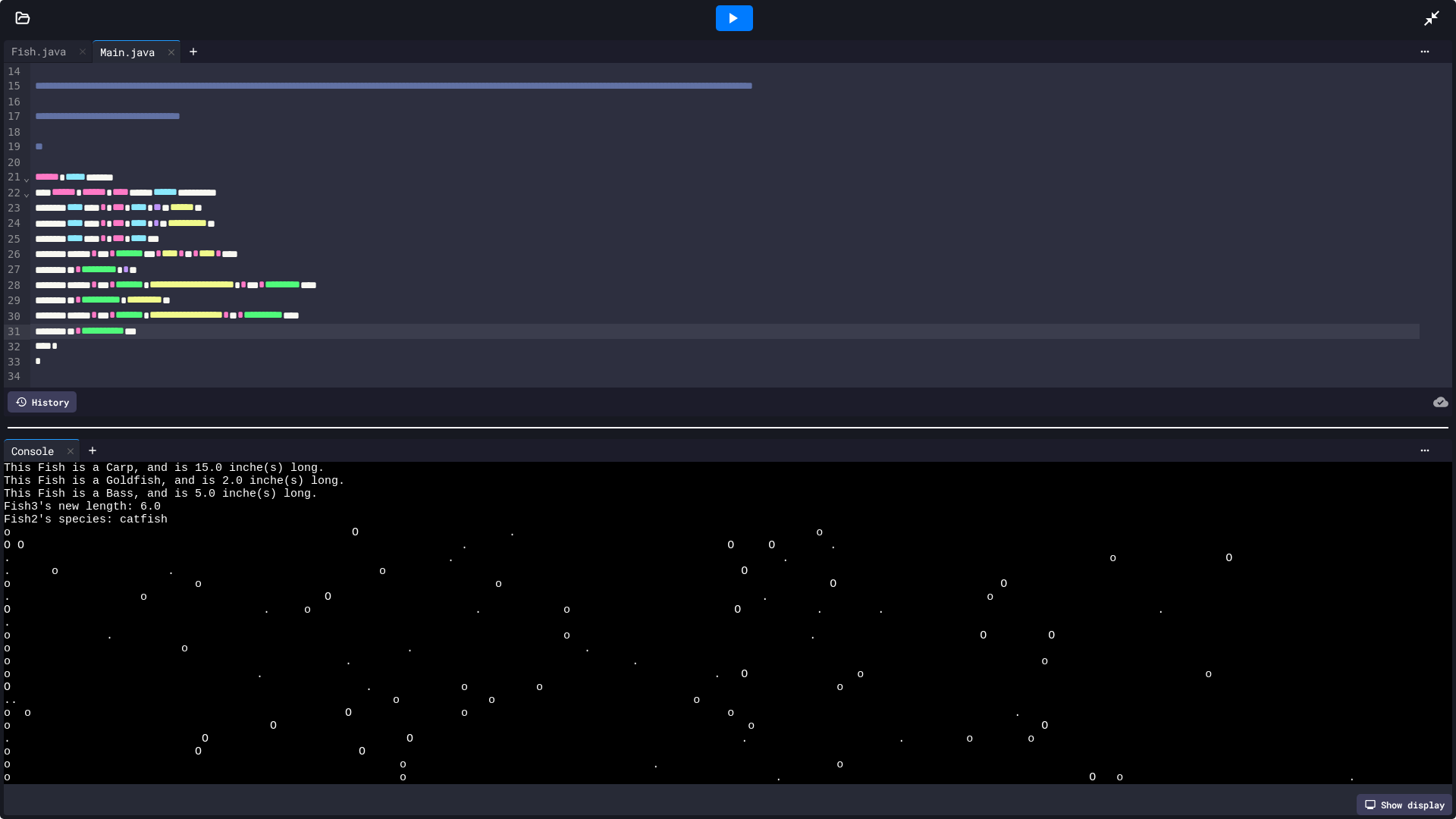
click at [295, 369] on div at bounding box center [741, 376] width 1422 height 15
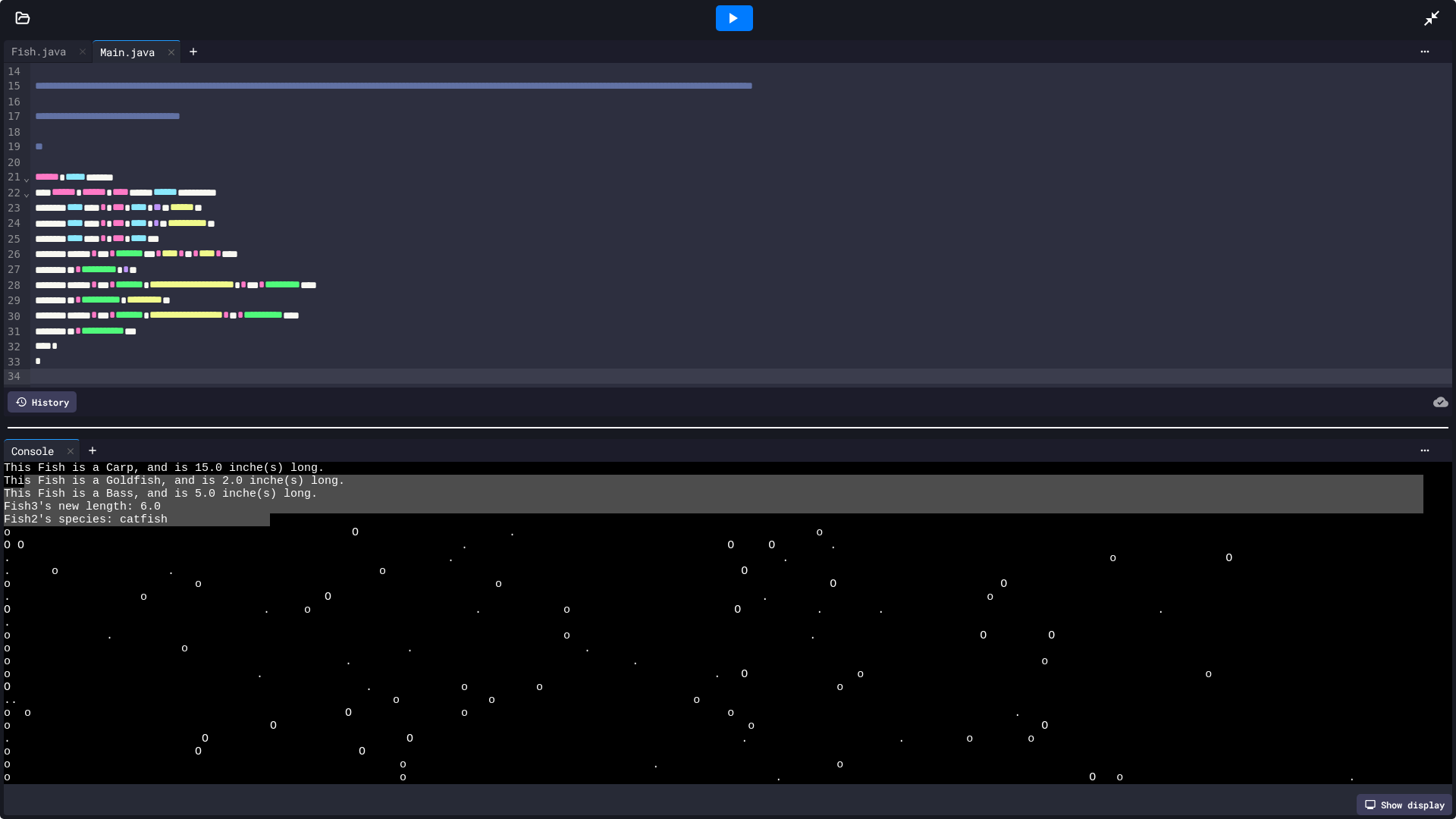
drag, startPoint x: 269, startPoint y: 518, endPoint x: 33, endPoint y: 488, distance: 237.9
click at [23, 481] on div "This Fish is a Carp, and is 15.0 inche(s) long. Thi s Fish is a Goldfish, and i…" at bounding box center [713, 623] width 1419 height 322
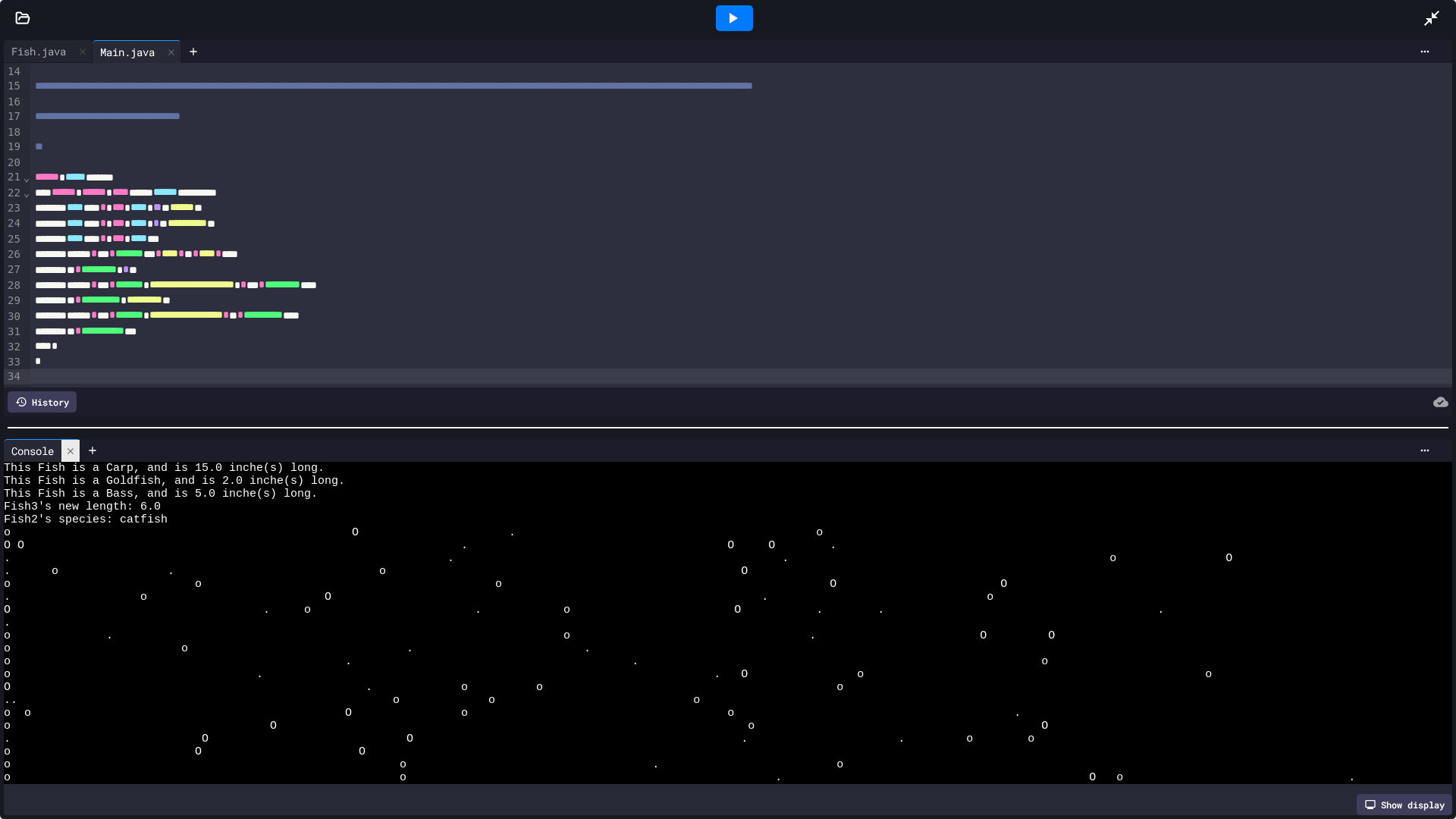
click at [76, 446] on icon at bounding box center [70, 450] width 10 height 10
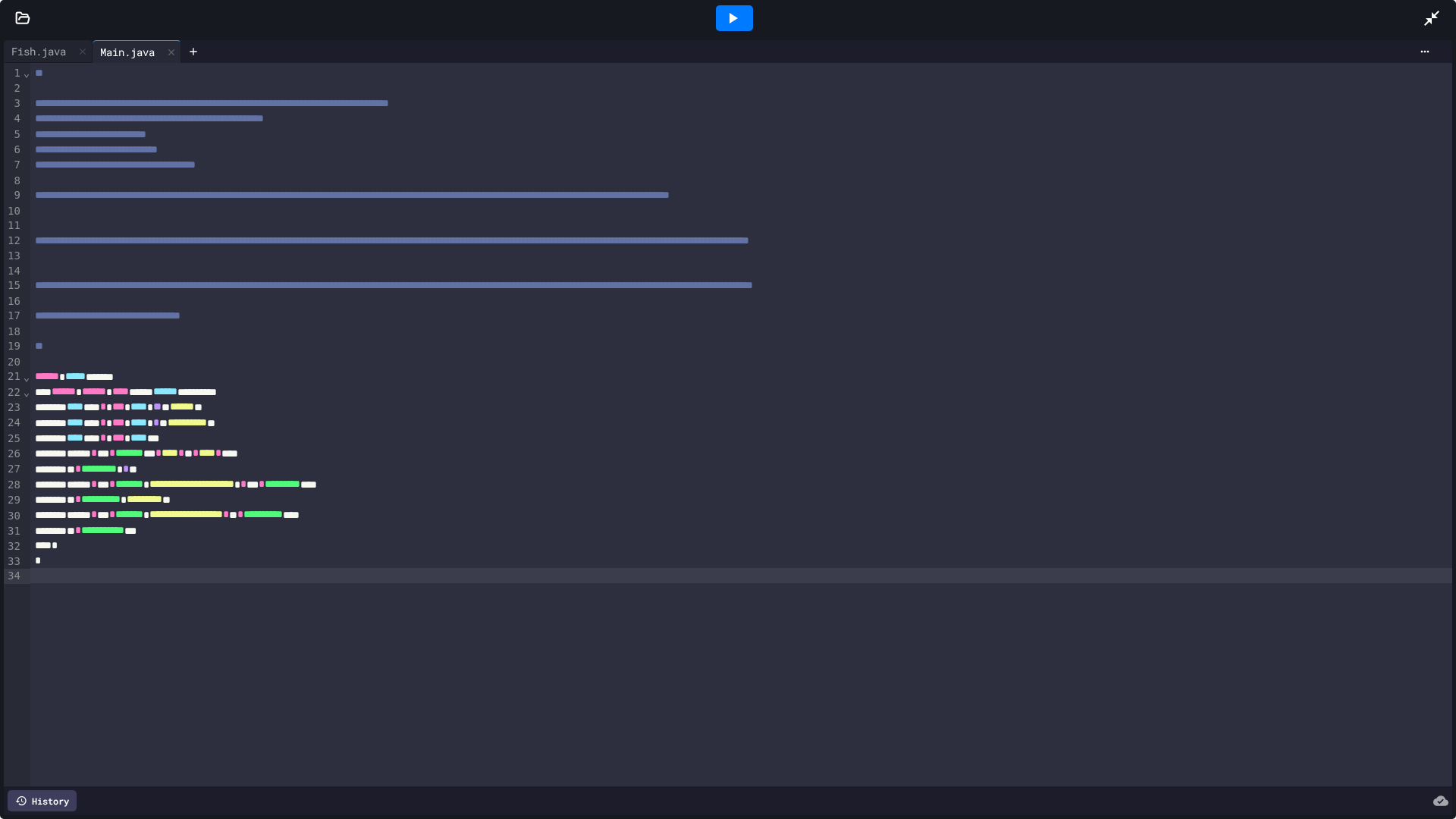
click at [726, 24] on icon at bounding box center [732, 18] width 18 height 18
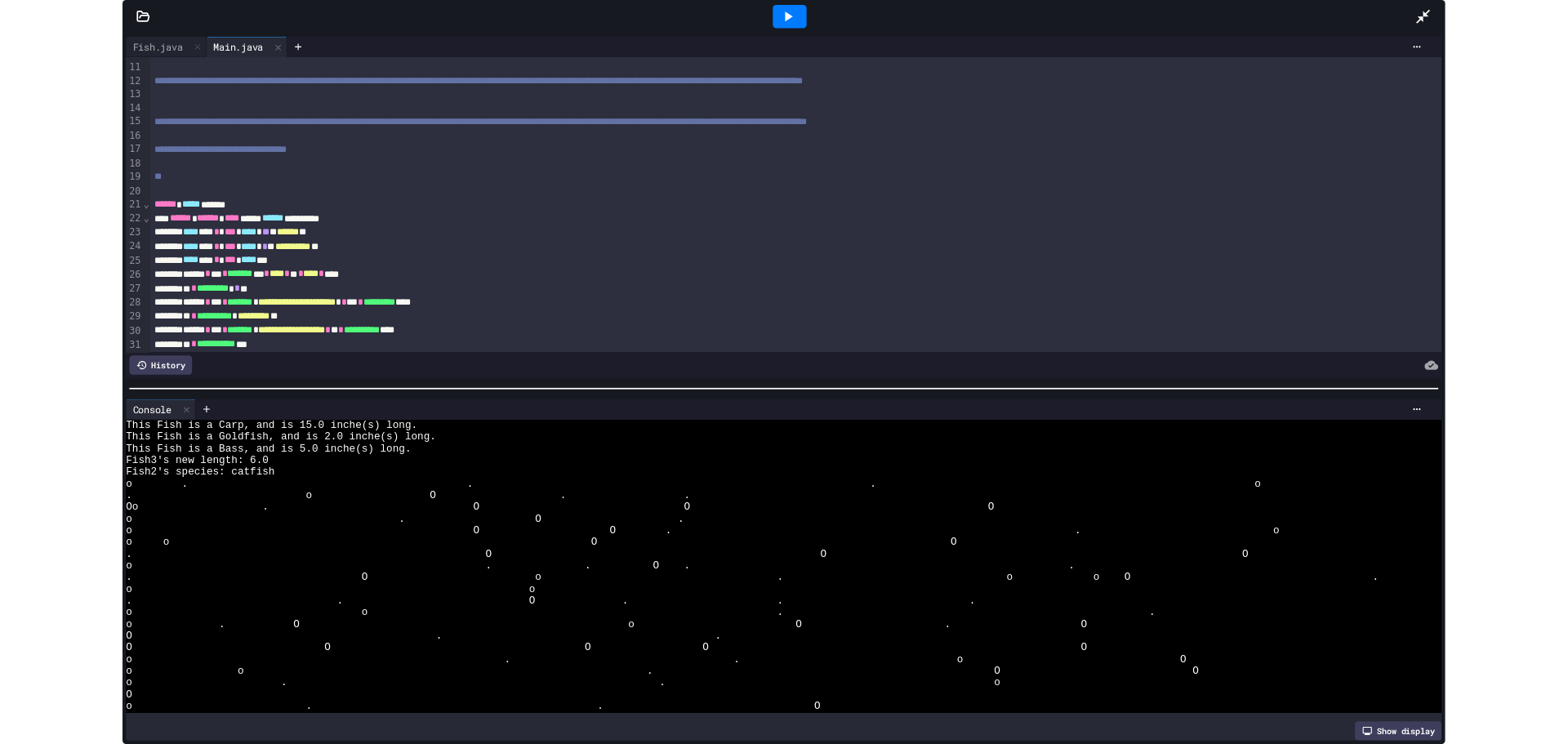
scroll to position [233, 0]
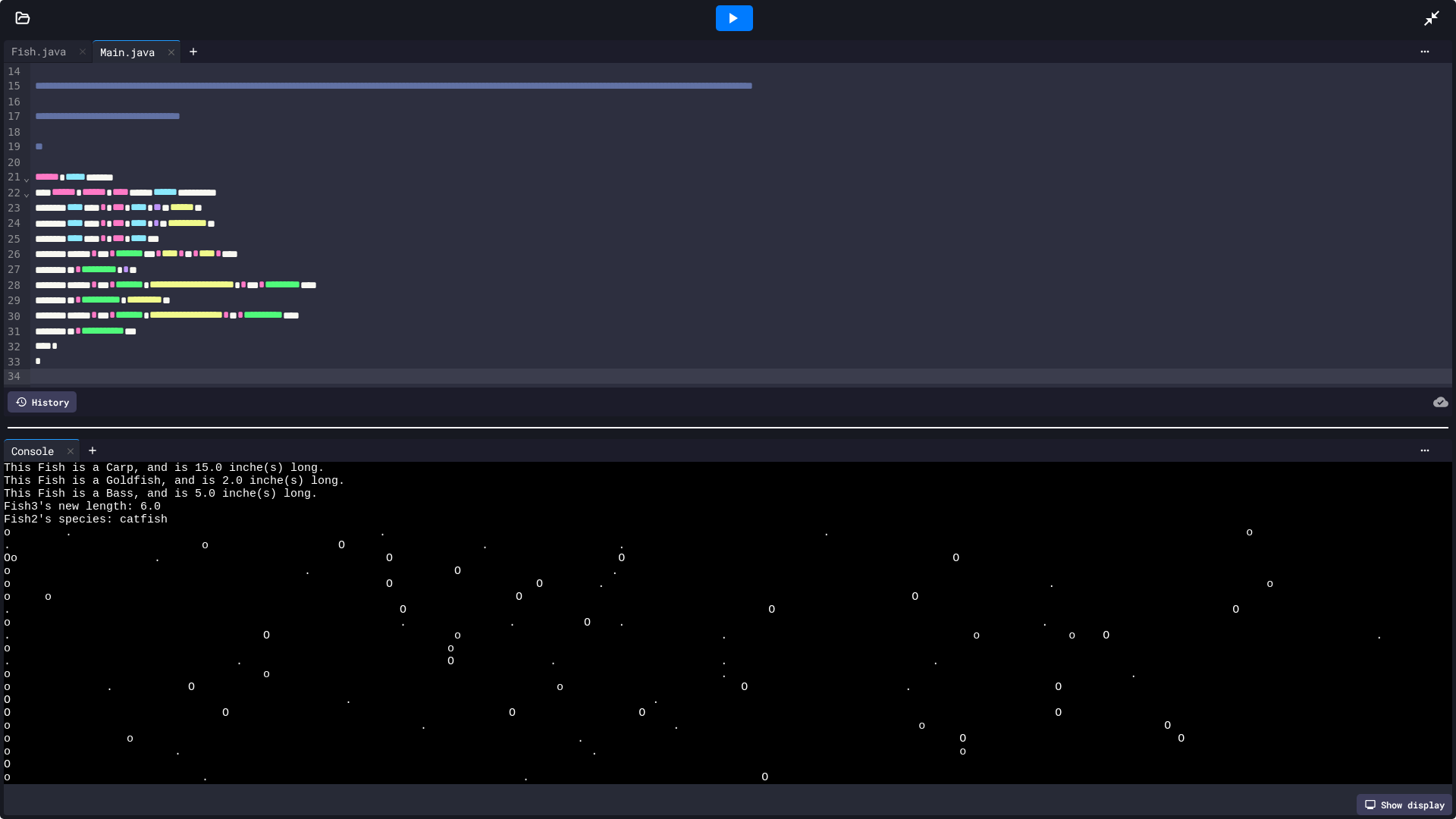
click at [1431, 14] on icon at bounding box center [1431, 18] width 15 height 15
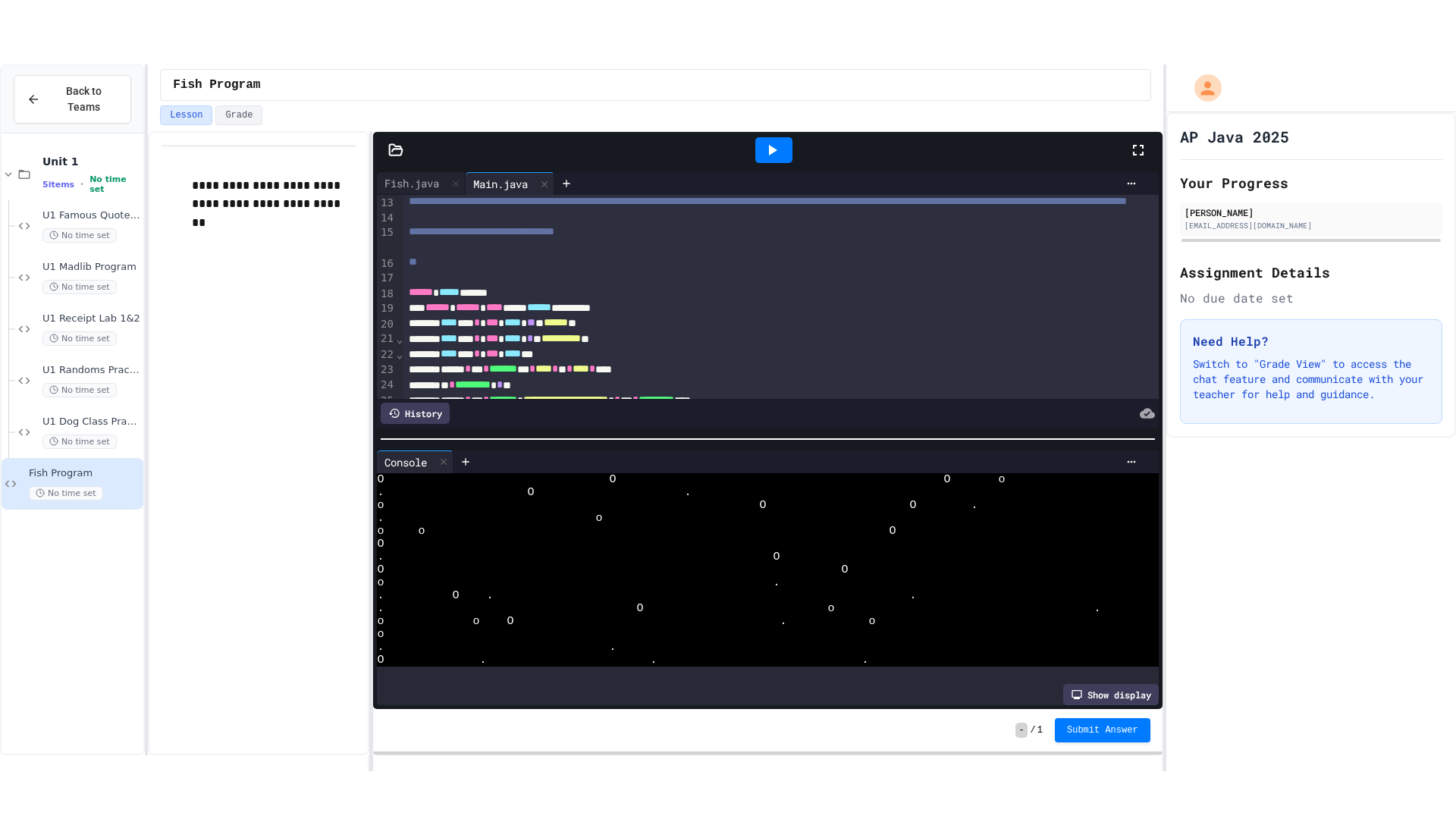
scroll to position [129, 0]
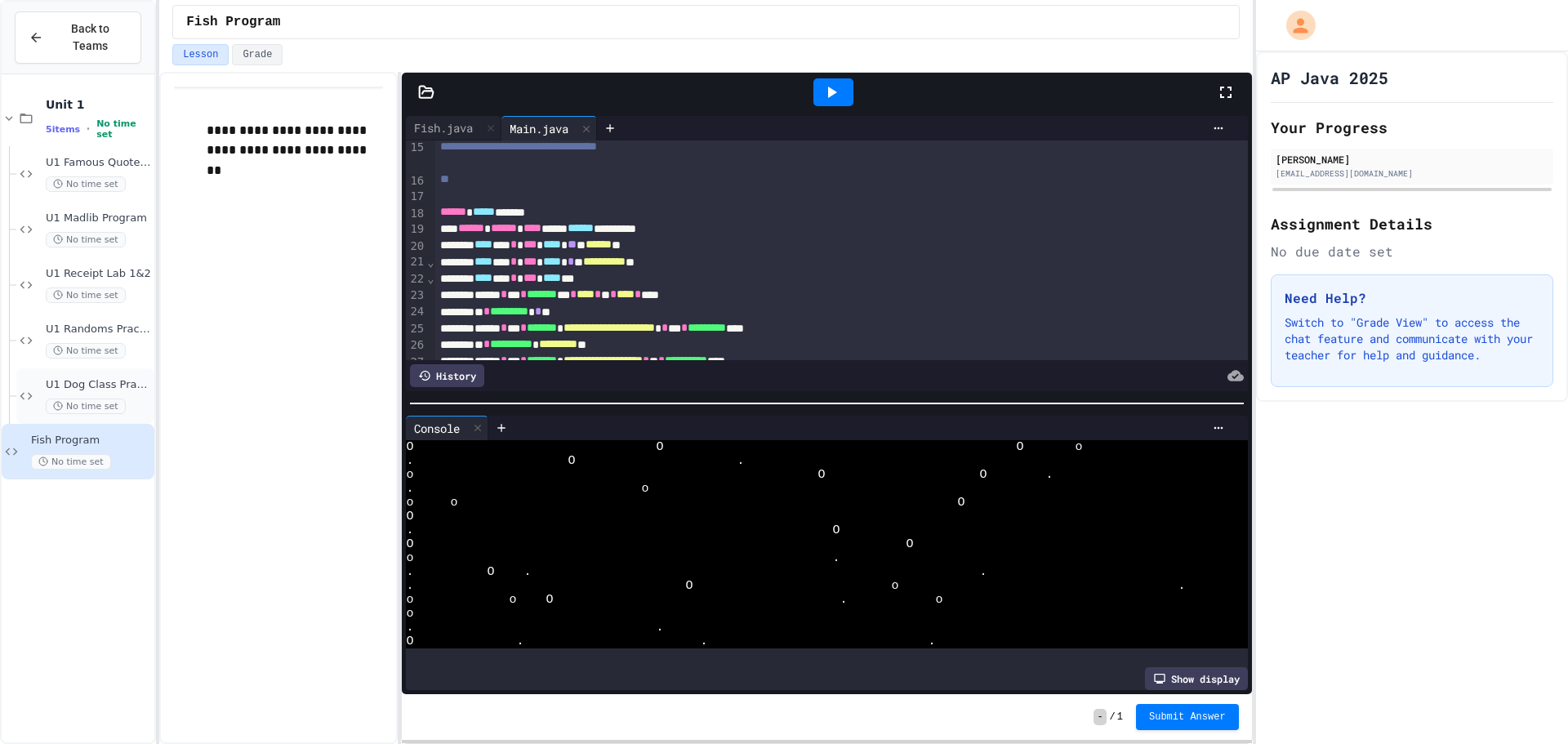
click at [72, 378] on span "U1 Dog Class Practice" at bounding box center [98, 385] width 105 height 14
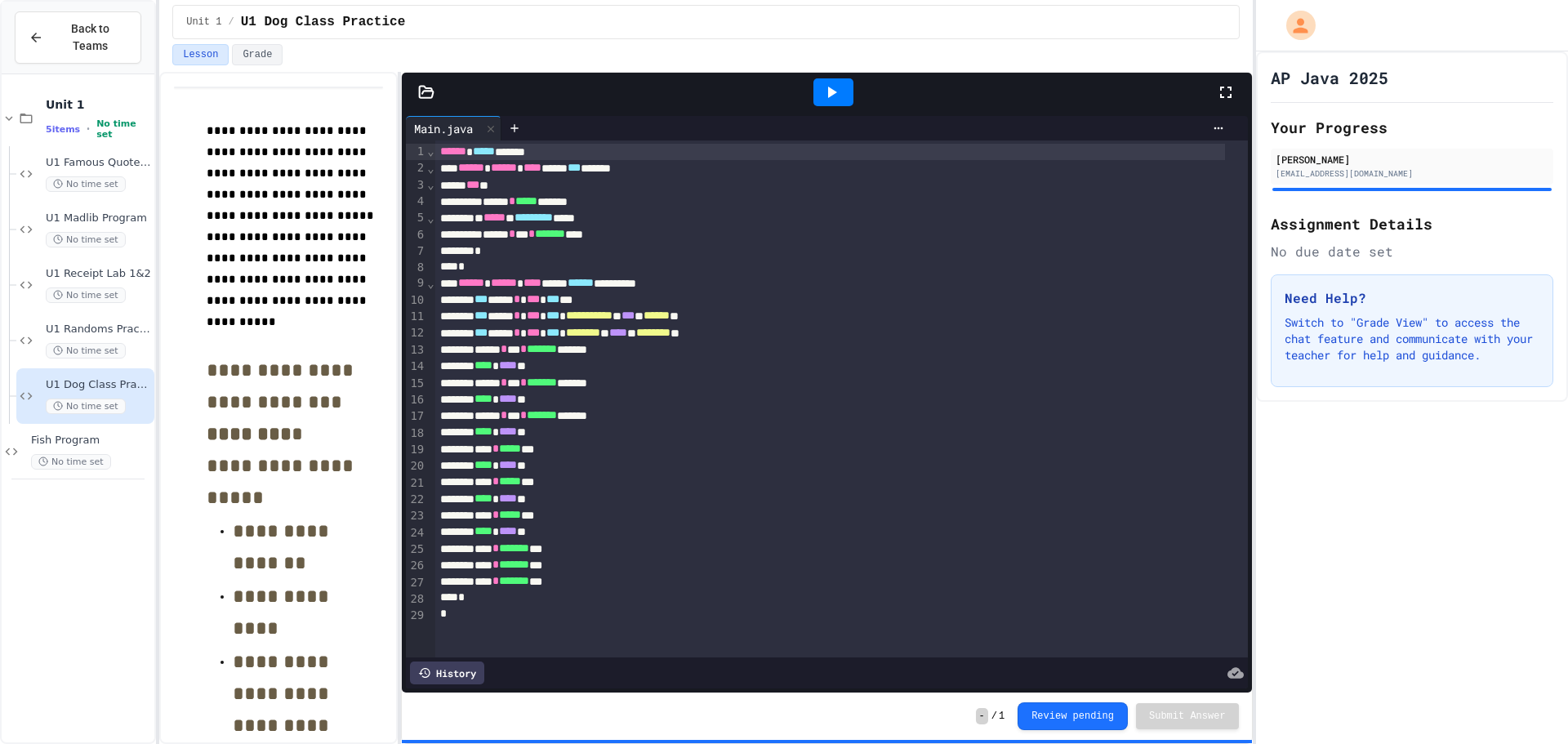
click at [1223, 91] on icon at bounding box center [1225, 92] width 20 height 20
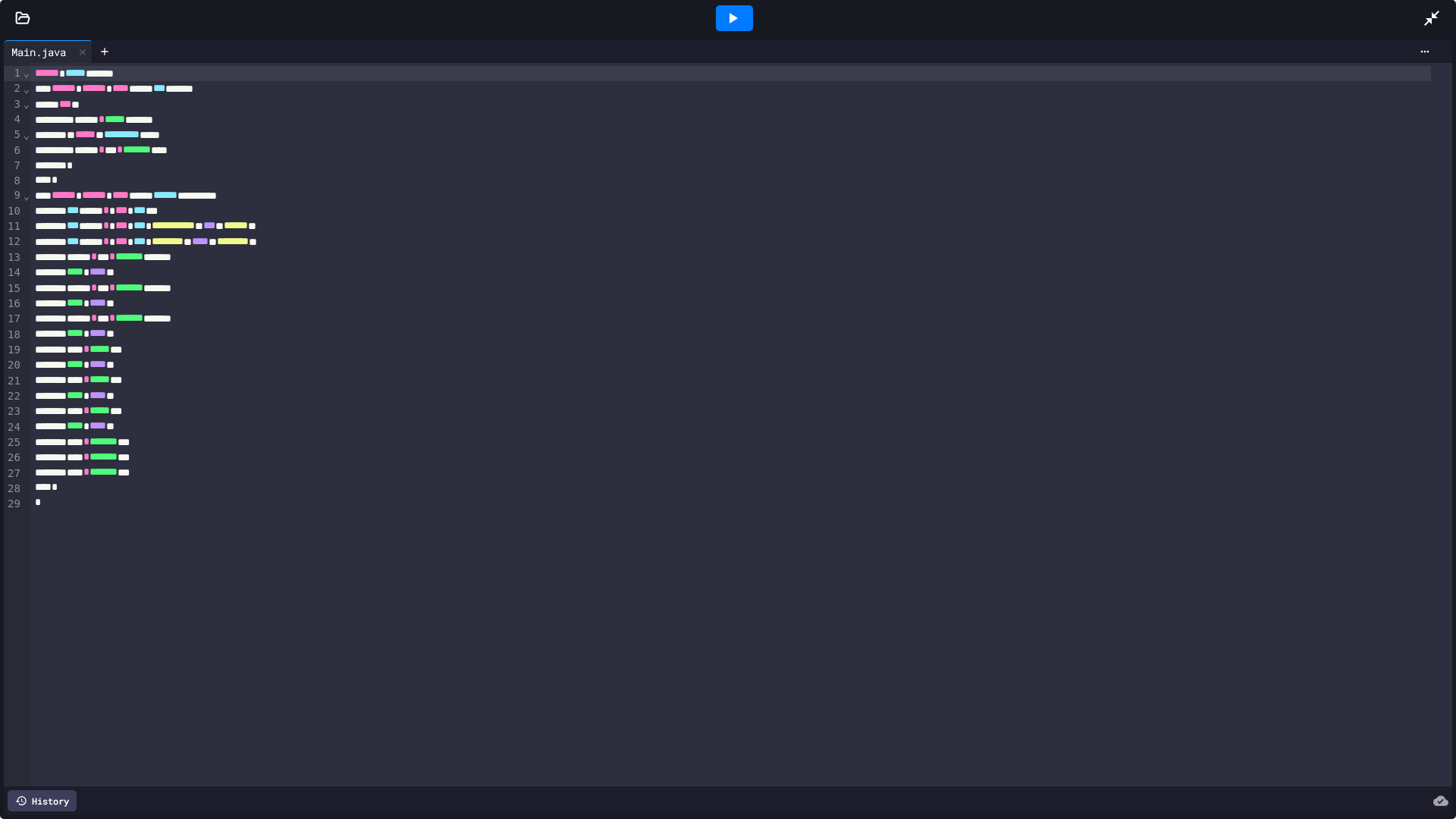
click at [728, 20] on icon at bounding box center [732, 18] width 18 height 18
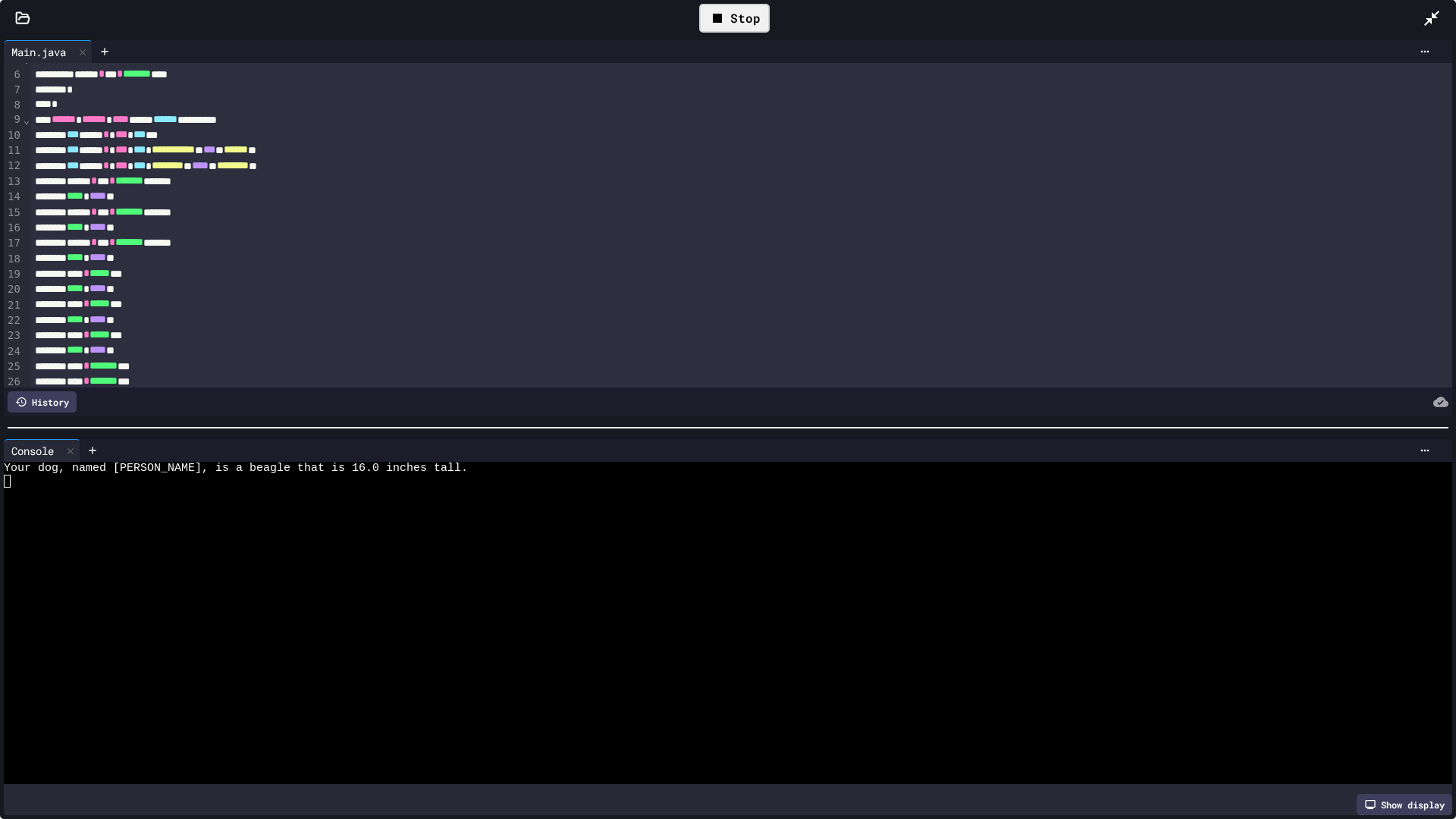
scroll to position [143, 0]
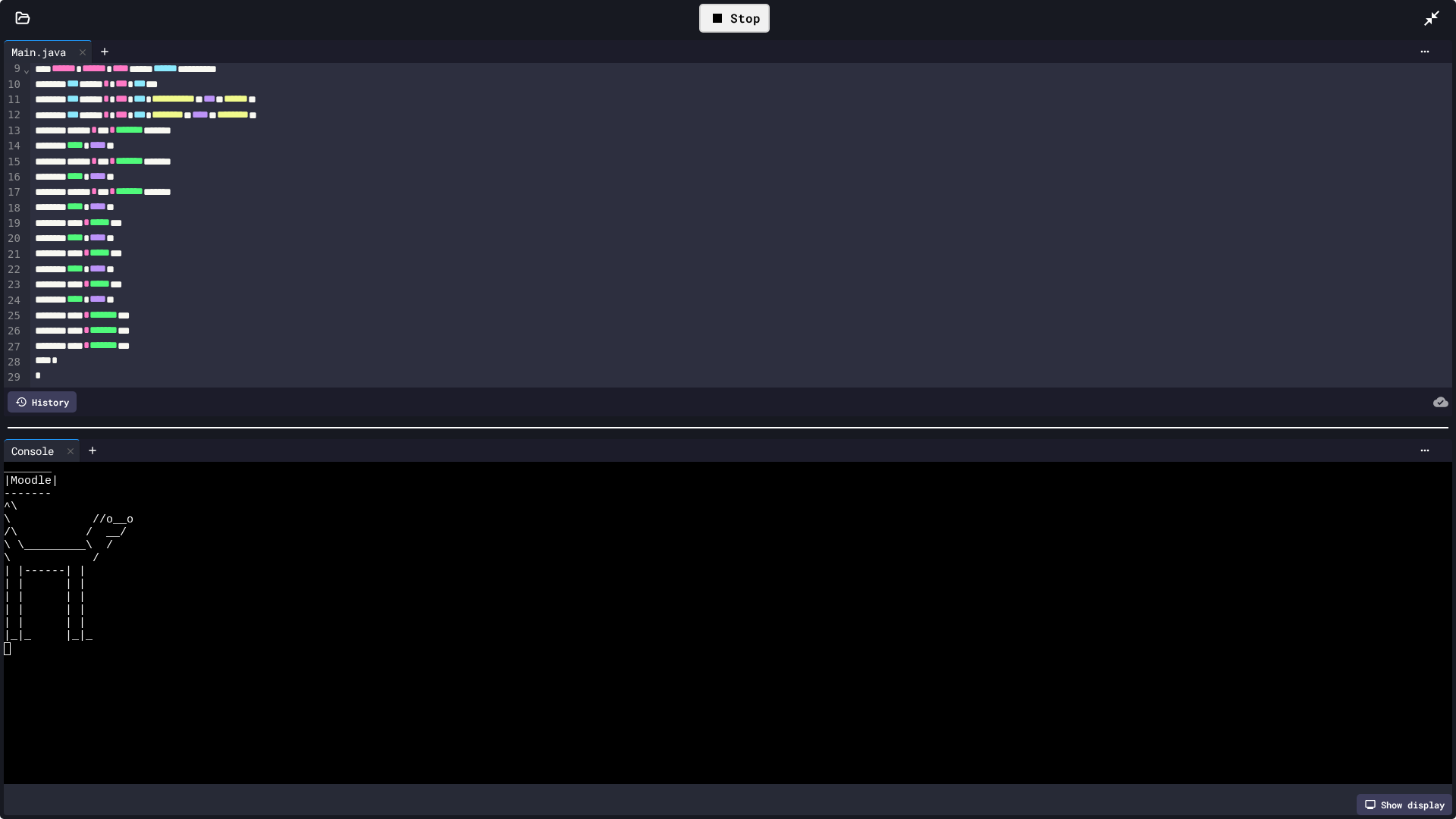
click at [715, 9] on icon at bounding box center [717, 18] width 18 height 18
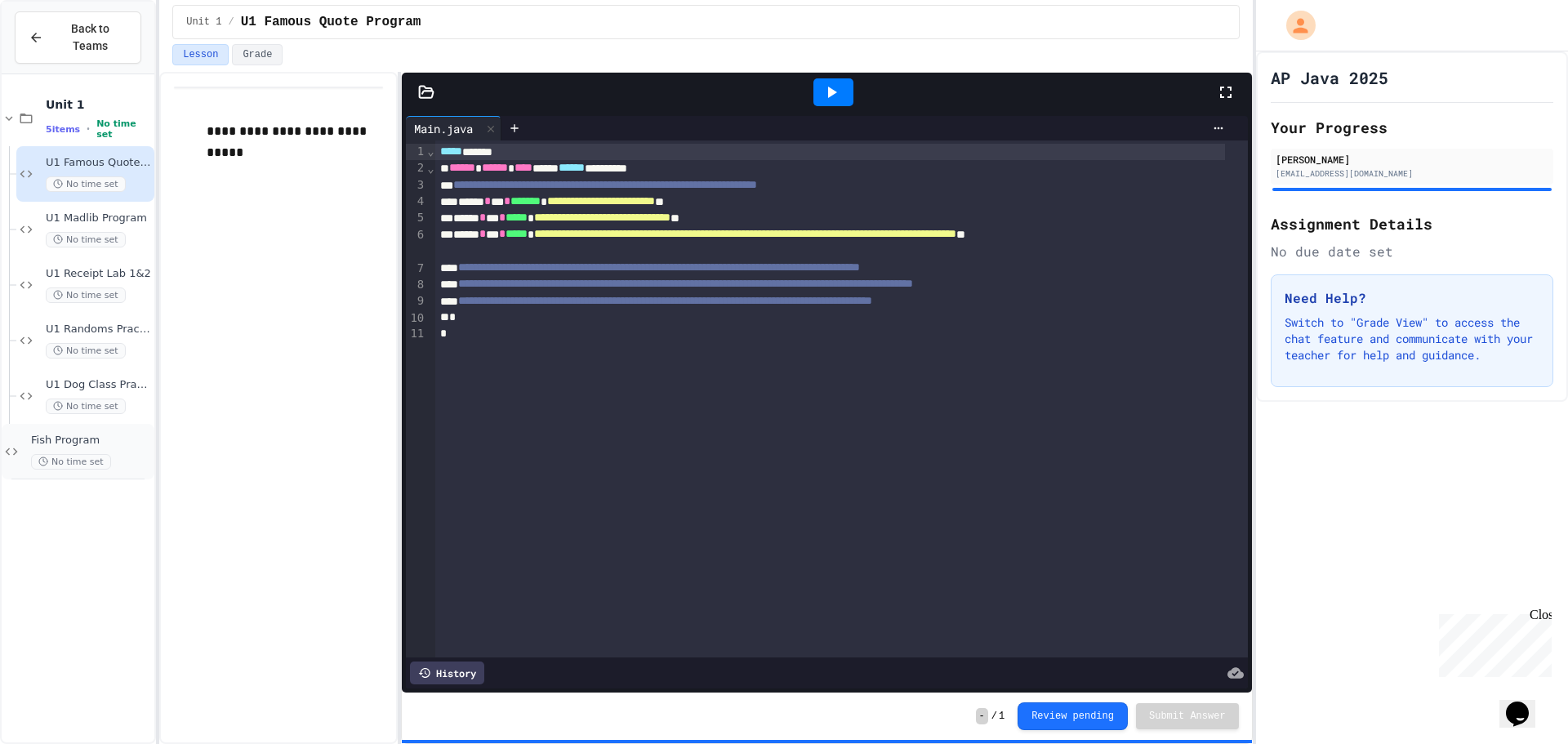
click at [72, 433] on span "Fish Program" at bounding box center [91, 440] width 120 height 14
